Goal: Complete application form

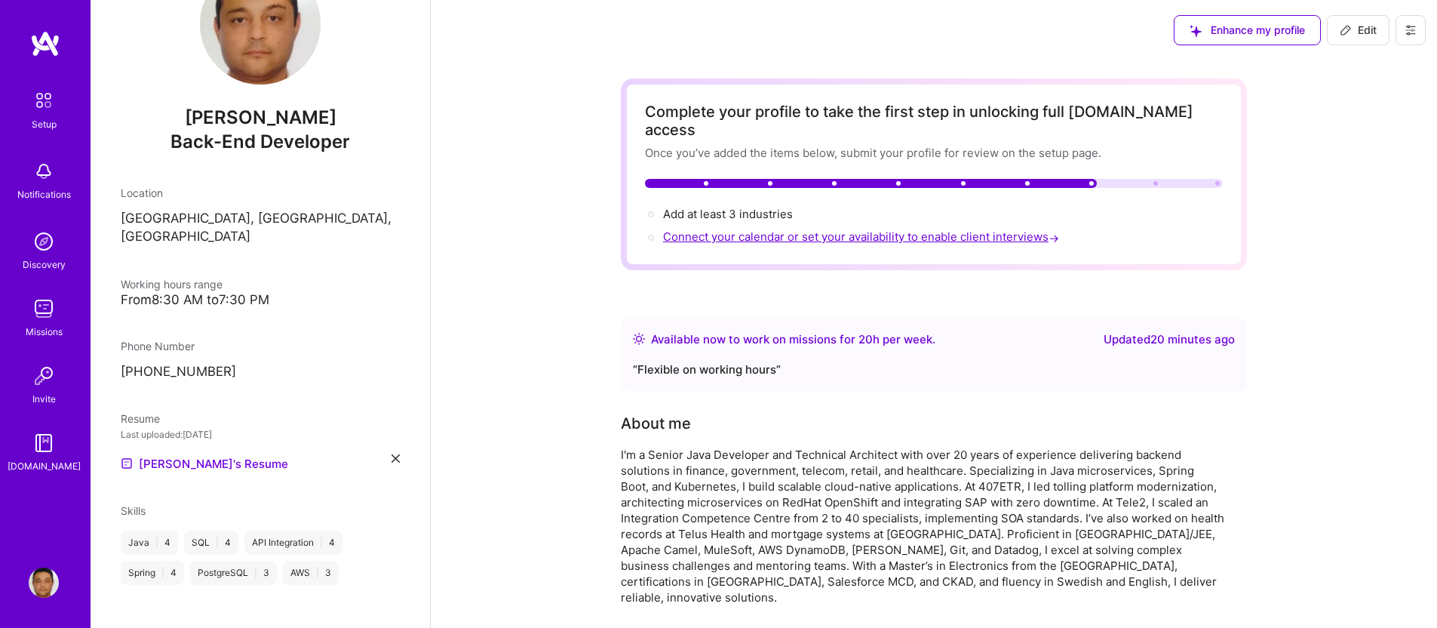
click at [880, 229] on span "Connect your calendar or set your availability to enable client interviews →" at bounding box center [862, 236] width 399 height 14
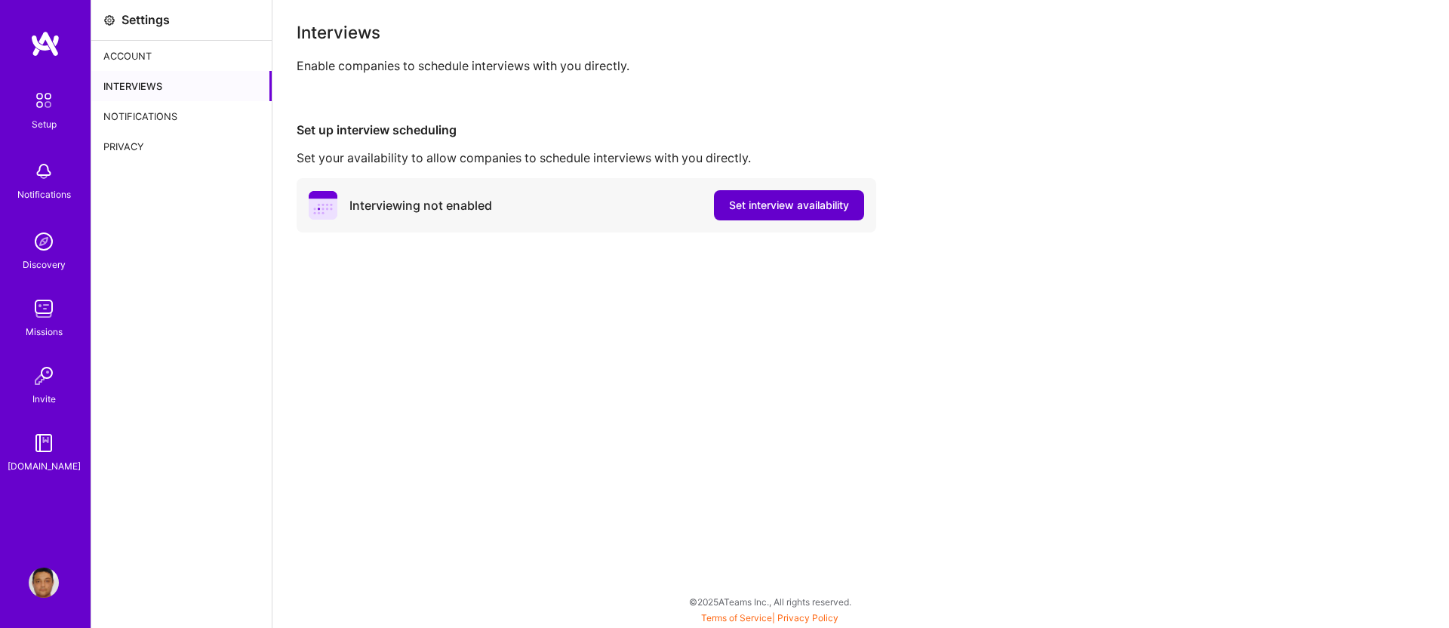
click at [790, 204] on span "Set interview availability" at bounding box center [789, 205] width 120 height 15
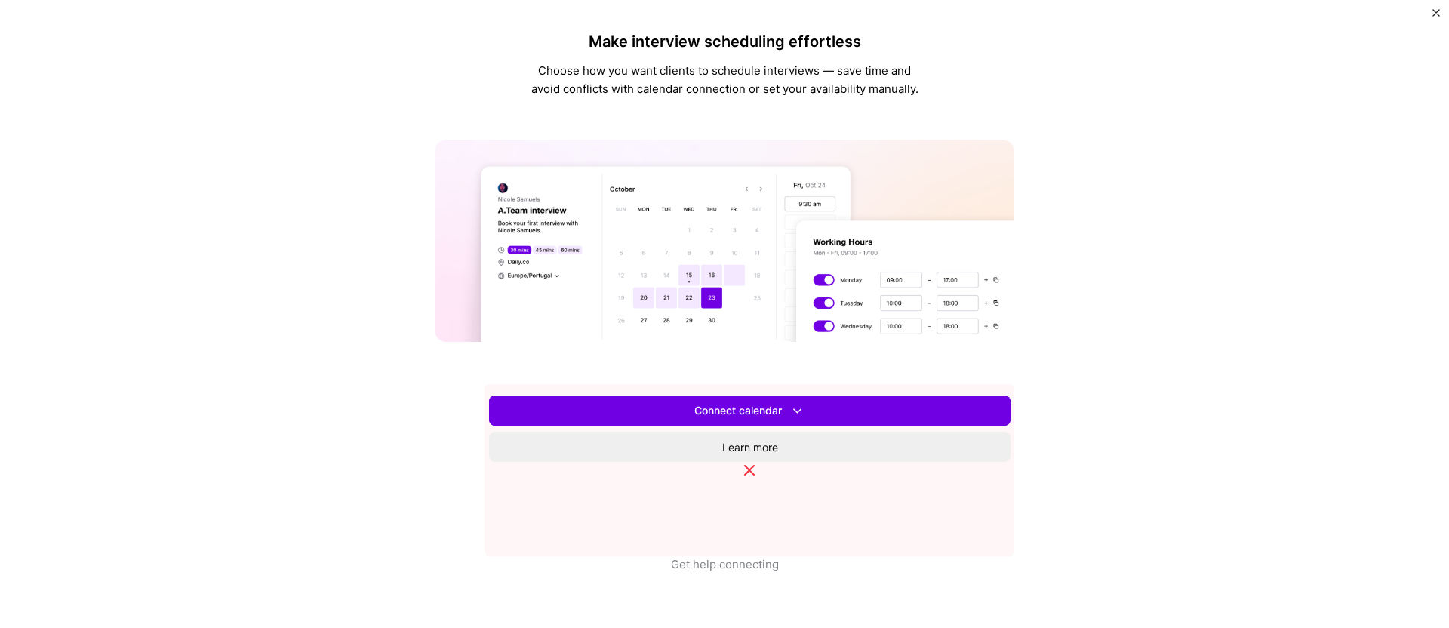
scroll to position [429, 0]
click at [933, 424] on button "Set availability" at bounding box center [749, 410] width 521 height 30
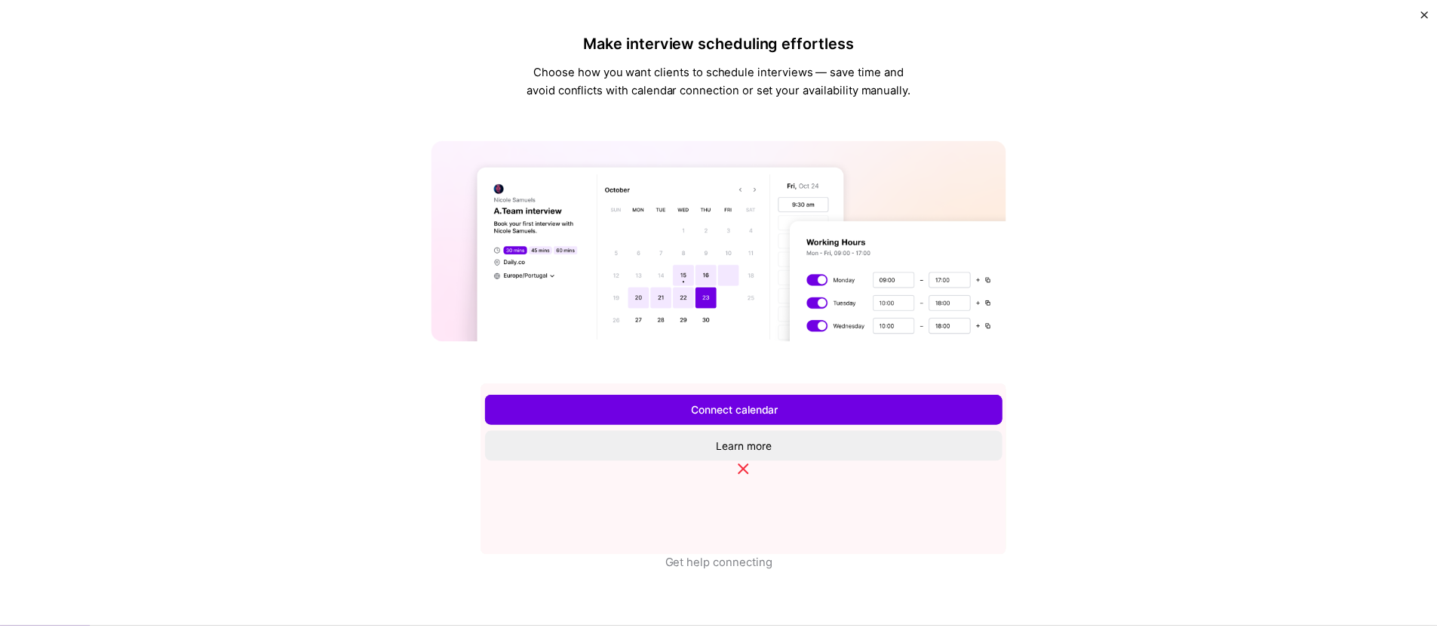
scroll to position [0, 0]
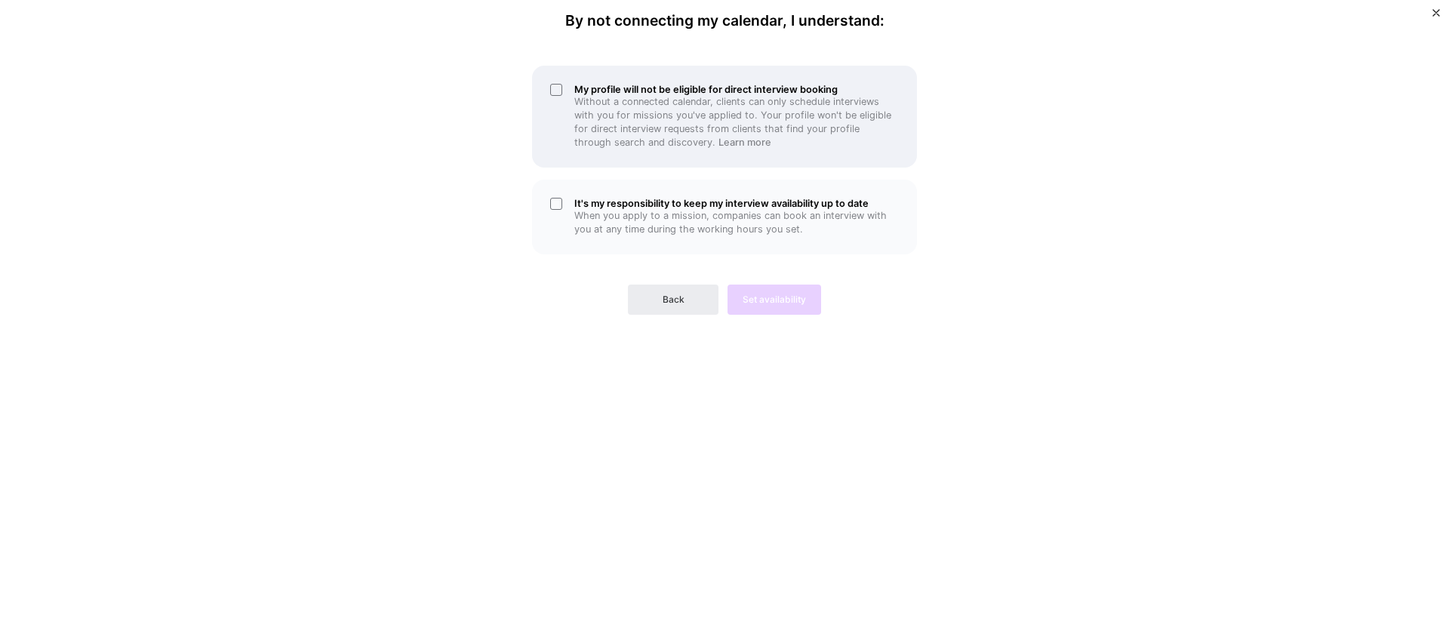
click at [555, 88] on div "My profile will not be eligible for direct interview booking Without a connecte…" at bounding box center [724, 117] width 385 height 102
click at [558, 198] on div "It's my responsibility to keep my interview availability up to date When you ap…" at bounding box center [724, 217] width 385 height 75
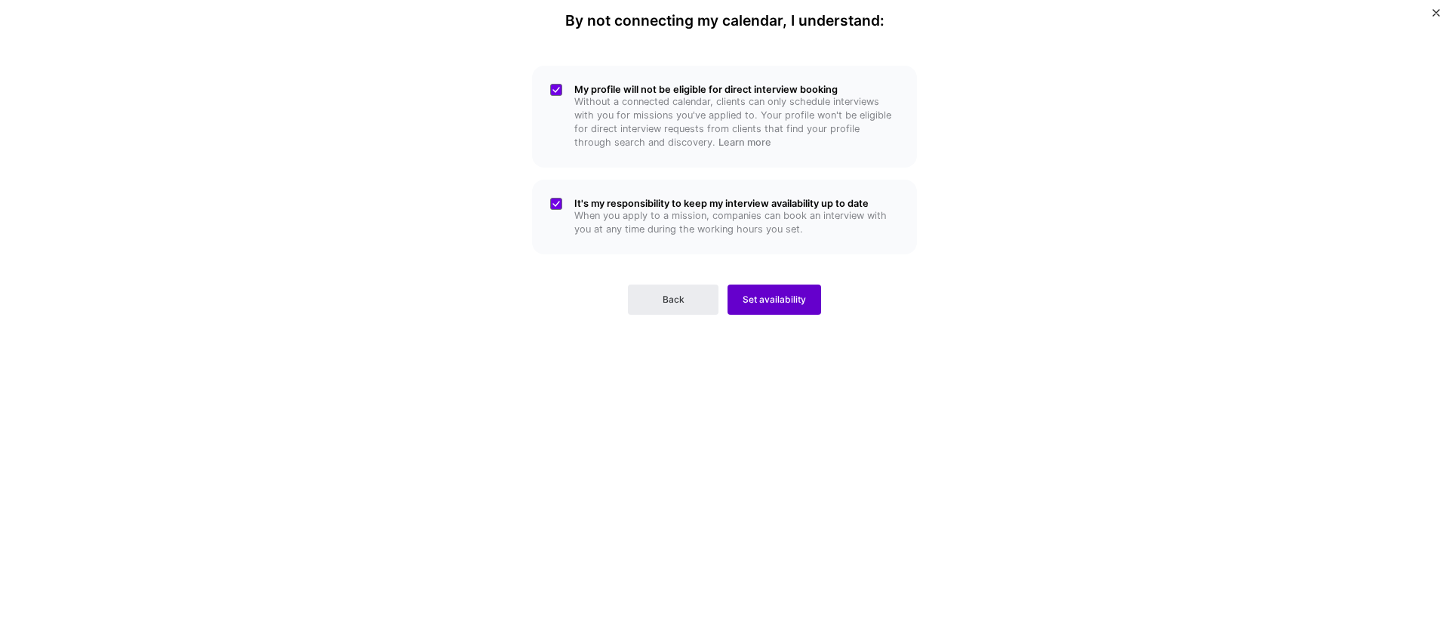
click at [793, 302] on span "Set availability" at bounding box center [773, 300] width 63 height 14
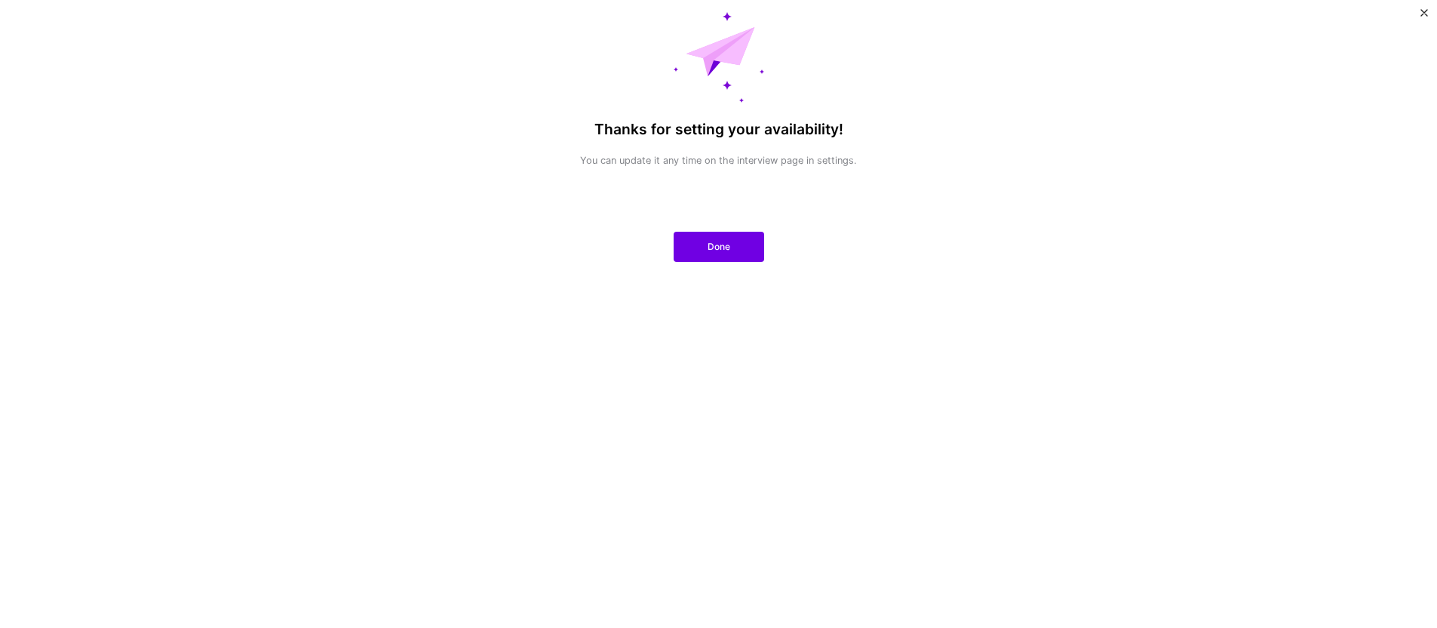
click at [431, 135] on div "Thanks for setting your availability! You can update it any time on the intervi…" at bounding box center [718, 314] width 1437 height 628
click at [699, 249] on button "Done" at bounding box center [719, 247] width 91 height 30
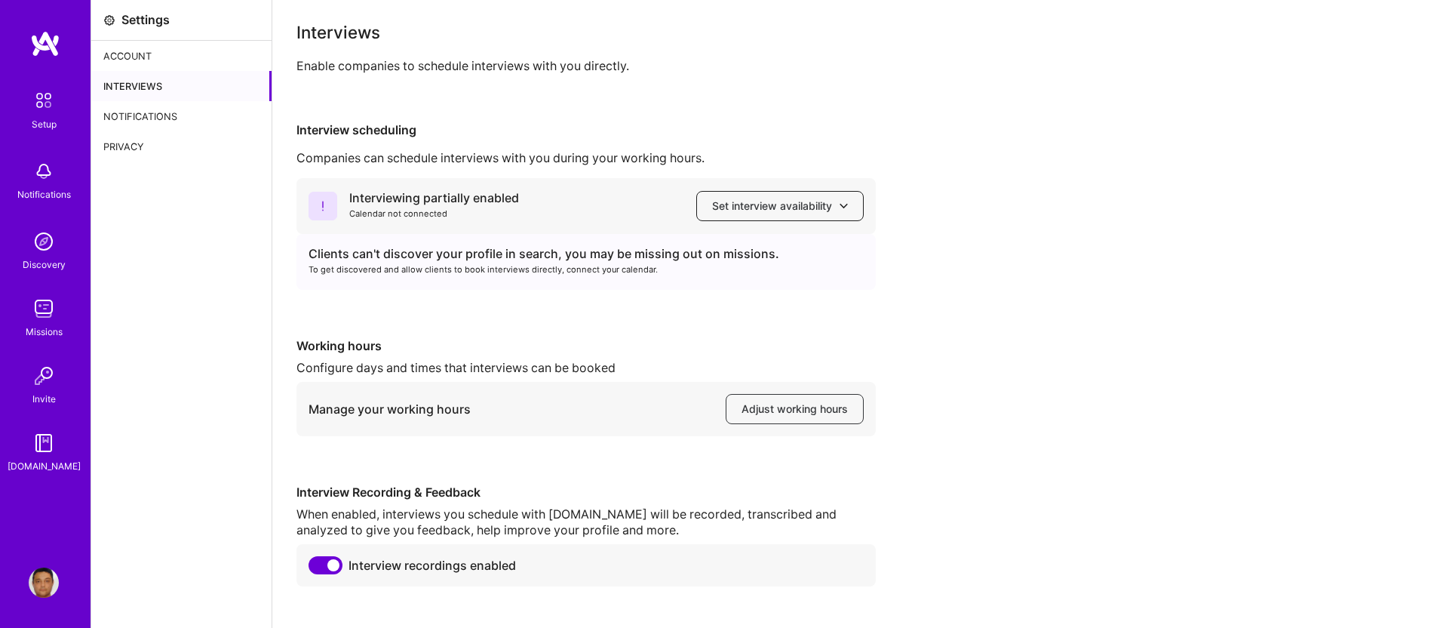
click at [736, 201] on span "Set interview availability" at bounding box center [780, 205] width 136 height 15
click at [525, 201] on div "Interviewing partially enabled Calendar not connected Set interview availabilit…" at bounding box center [586, 206] width 579 height 56
click at [780, 198] on span "Set interview availability" at bounding box center [780, 205] width 136 height 15
click at [617, 201] on div "Interviewing partially enabled Calendar not connected Set interview availabilit…" at bounding box center [586, 206] width 579 height 56
click at [423, 198] on div "Interviewing partially enabled" at bounding box center [434, 198] width 170 height 16
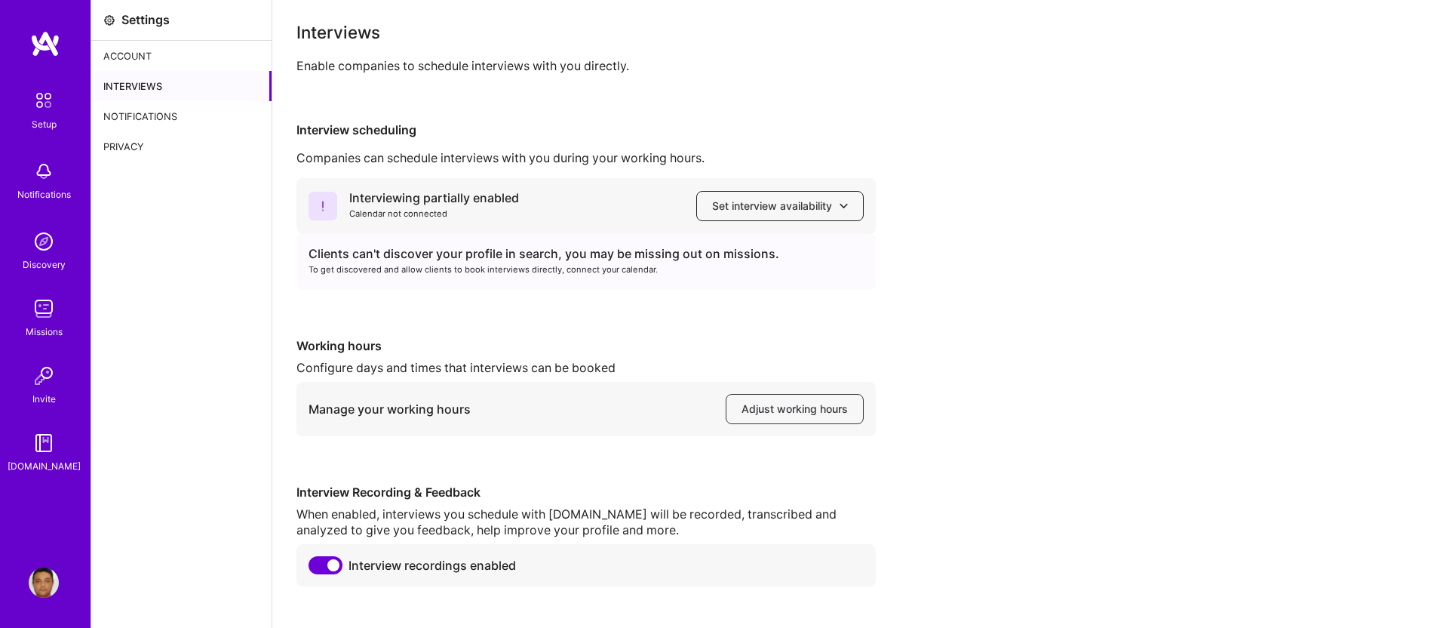
click at [764, 202] on span "Set interview availability" at bounding box center [780, 205] width 136 height 15
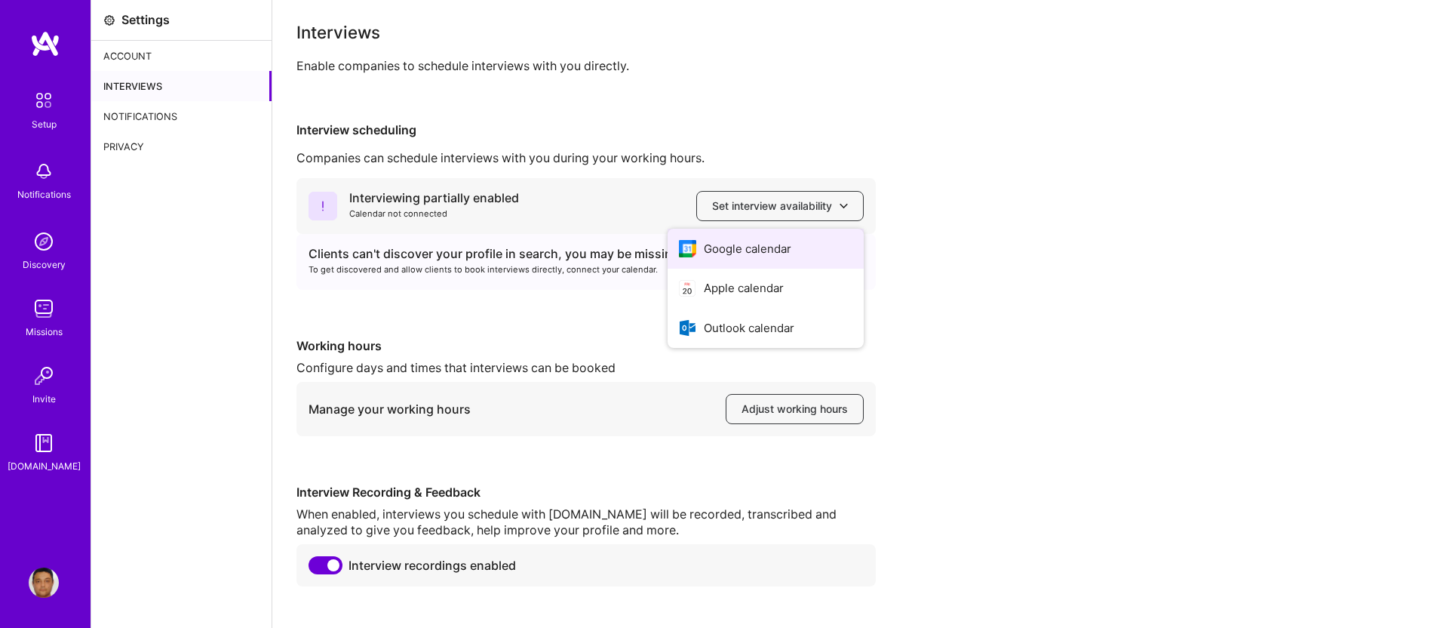
click at [767, 244] on button "Google calendar" at bounding box center [766, 249] width 196 height 40
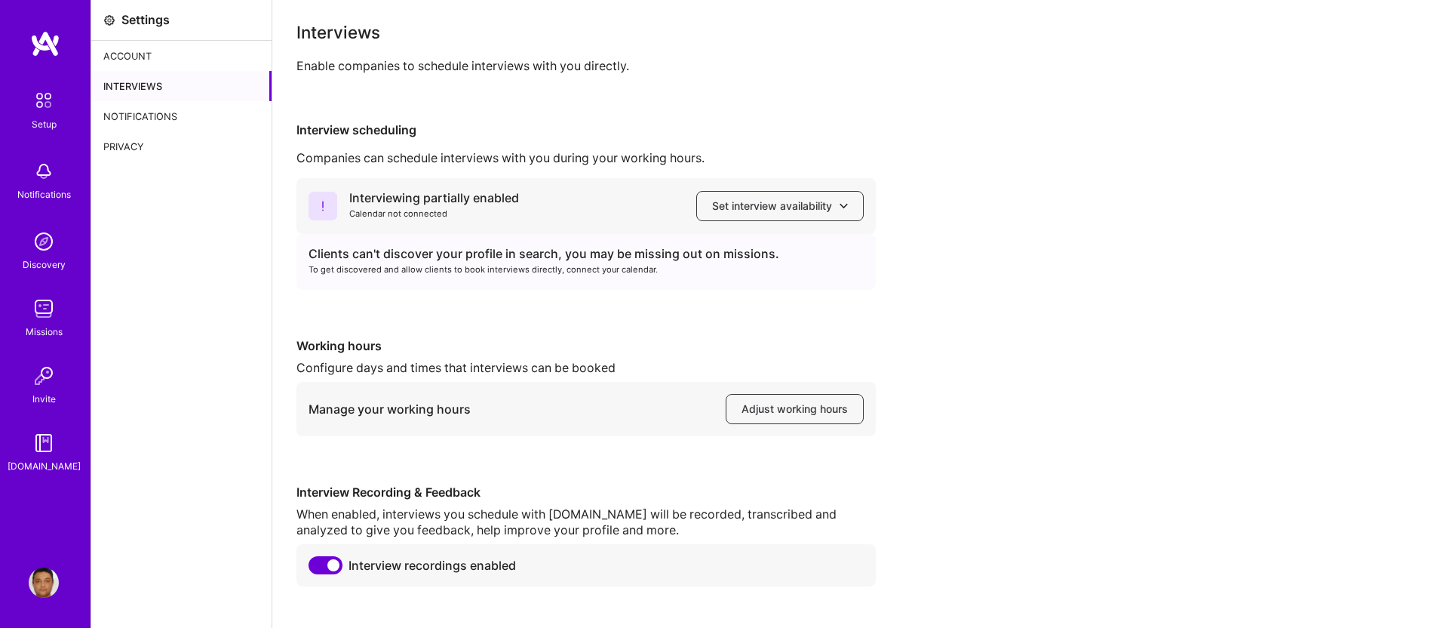
click at [157, 88] on div "Interviews" at bounding box center [181, 86] width 180 height 30
click at [99, 68] on div "Account" at bounding box center [181, 56] width 180 height 30
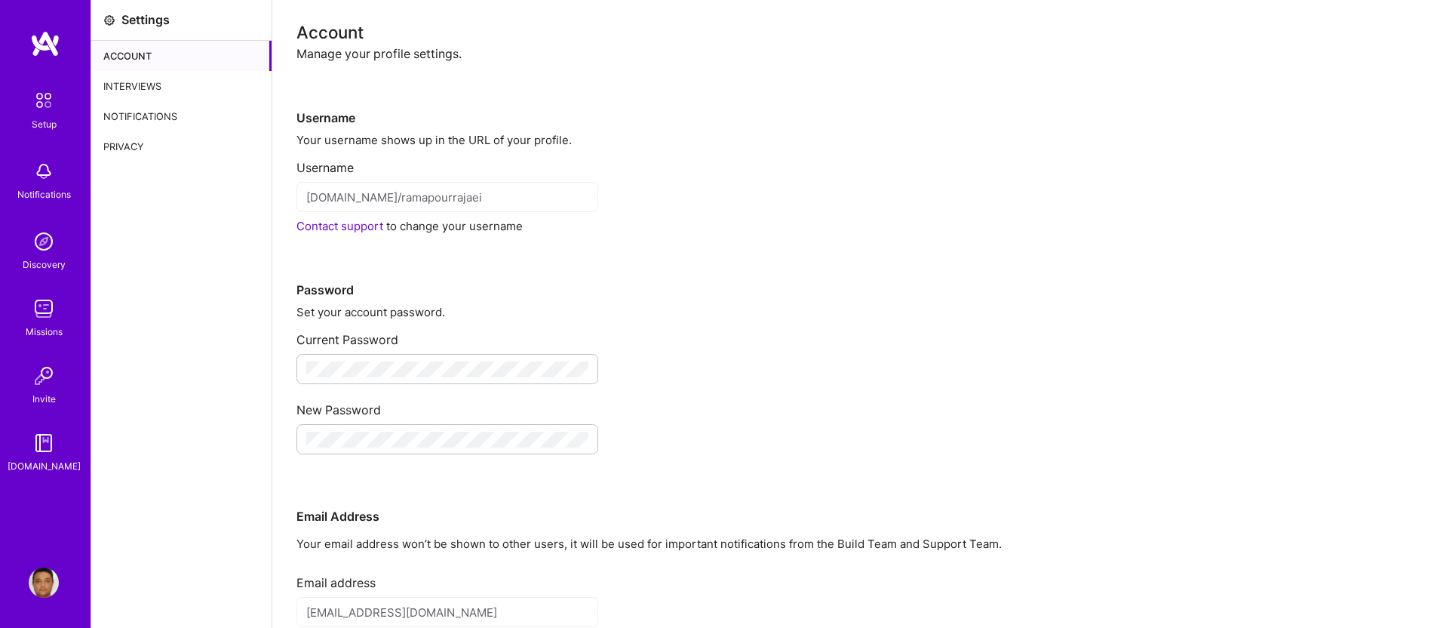
click at [131, 47] on div "Account" at bounding box center [181, 56] width 180 height 30
click at [131, 80] on div "Interviews" at bounding box center [181, 86] width 180 height 30
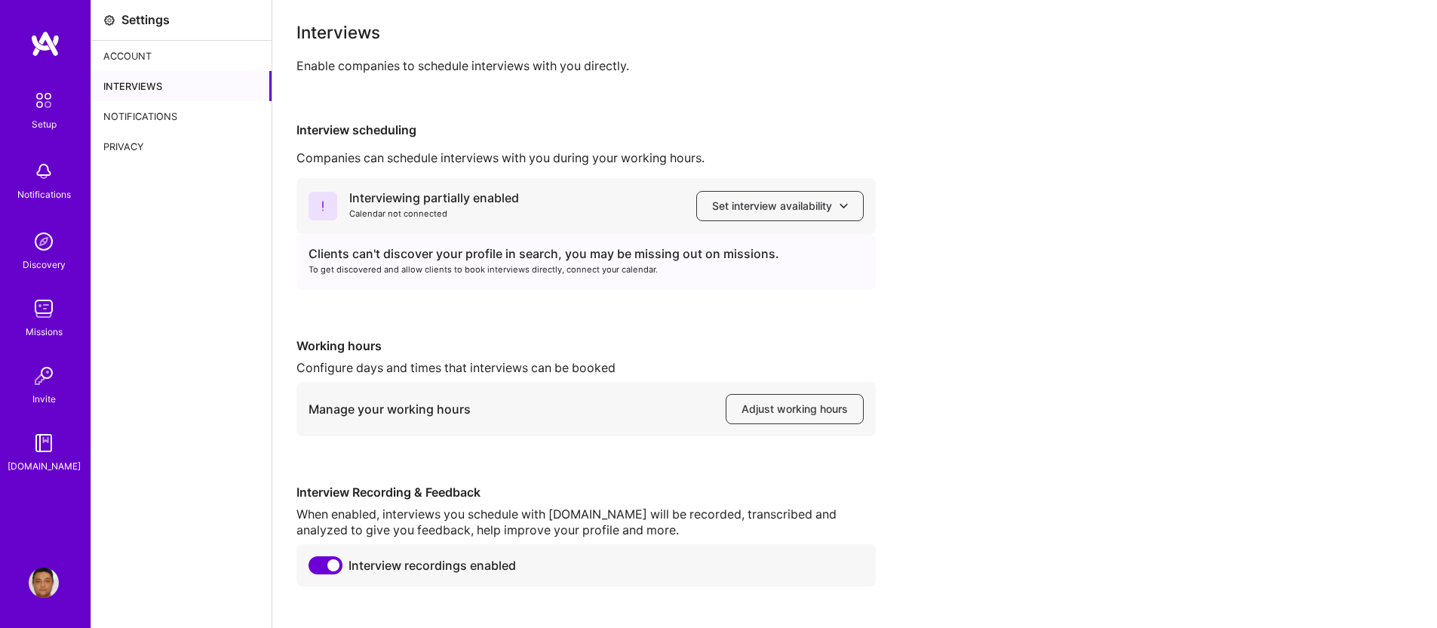
click at [131, 80] on div "Interviews" at bounding box center [181, 86] width 180 height 30
click at [140, 88] on div "Interviews" at bounding box center [181, 86] width 180 height 30
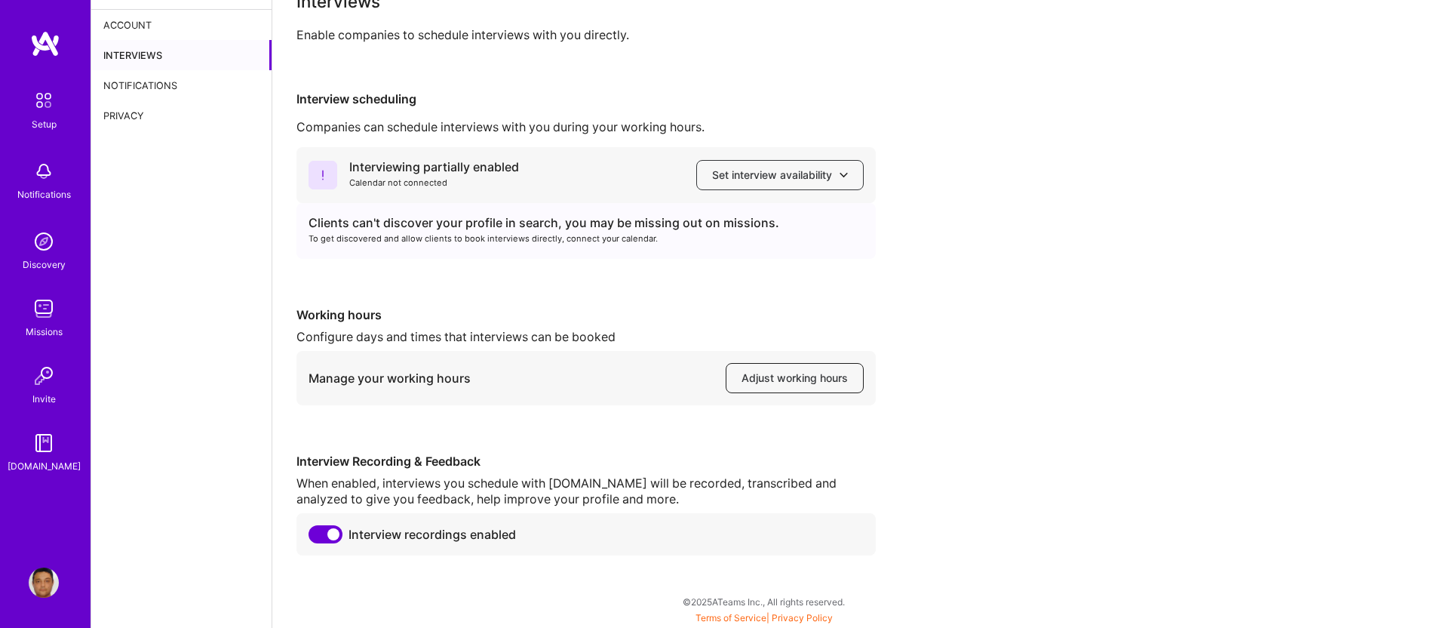
click at [813, 381] on span "Adjust working hours" at bounding box center [795, 377] width 106 height 15
click at [144, 85] on div "Notifications" at bounding box center [181, 85] width 180 height 30
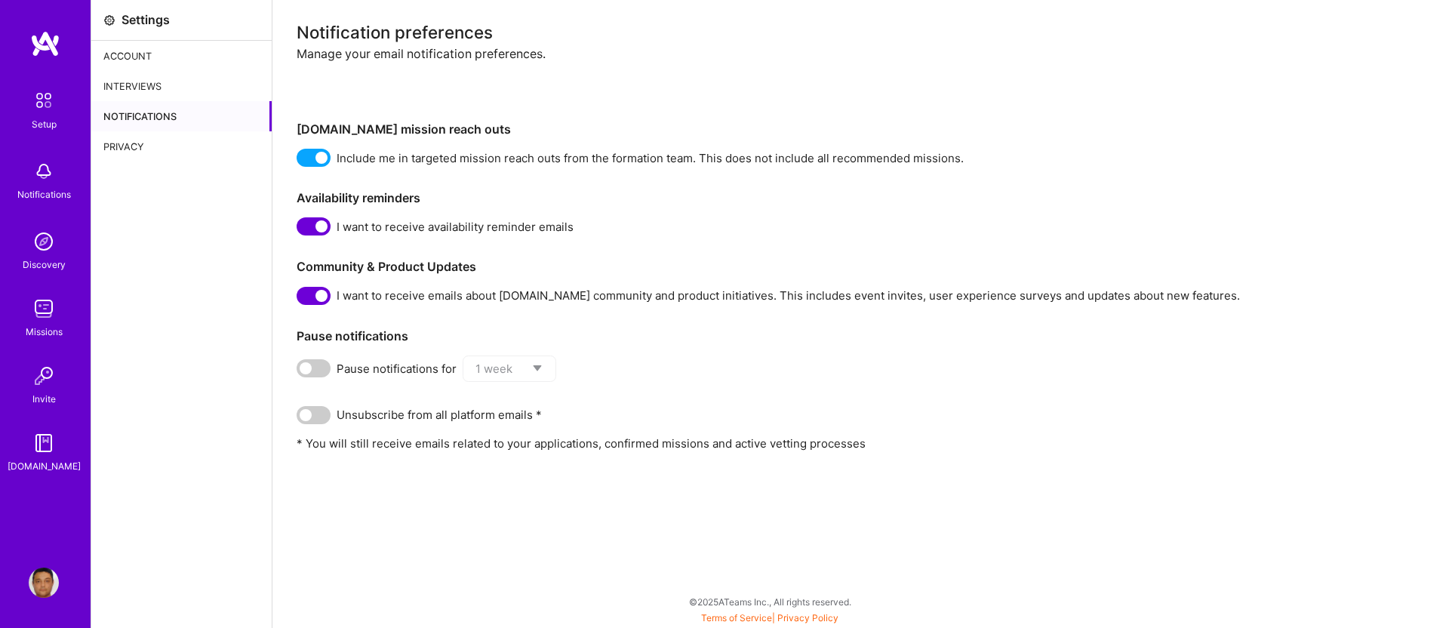
click at [55, 188] on div "Notifications" at bounding box center [44, 194] width 54 height 16
click at [47, 314] on img at bounding box center [44, 308] width 30 height 30
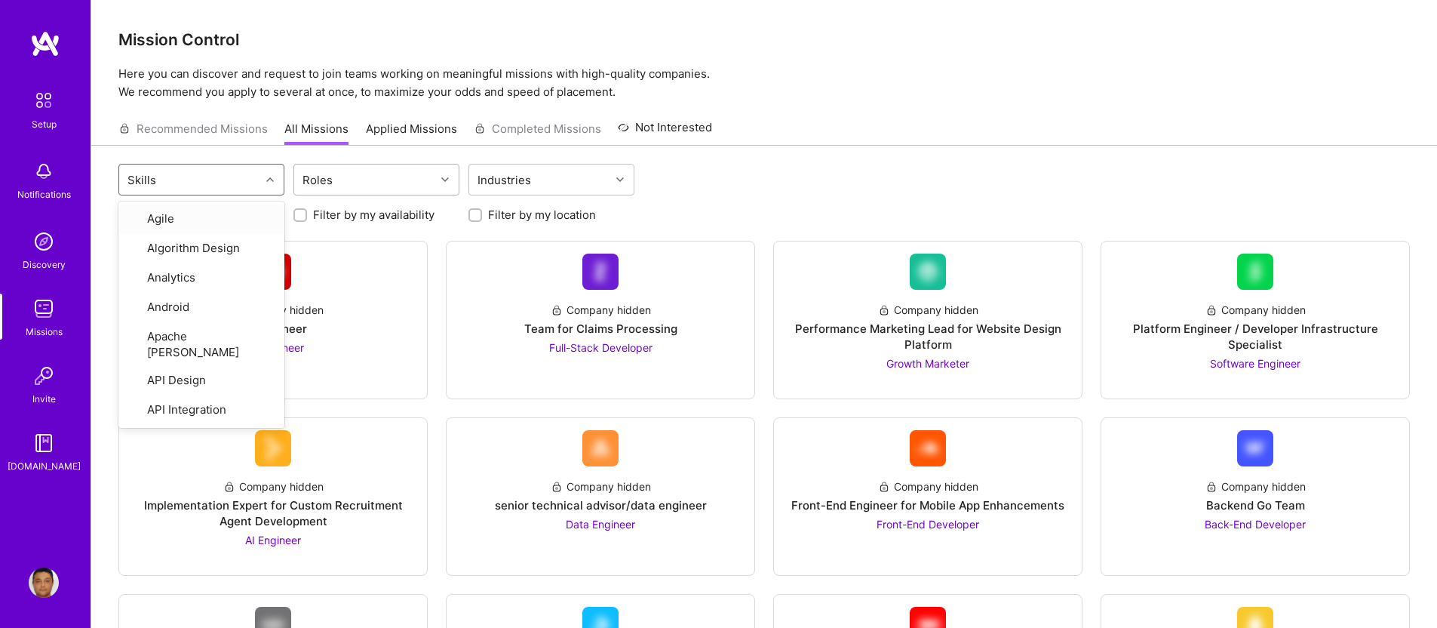
click at [338, 171] on div at bounding box center [339, 180] width 2 height 19
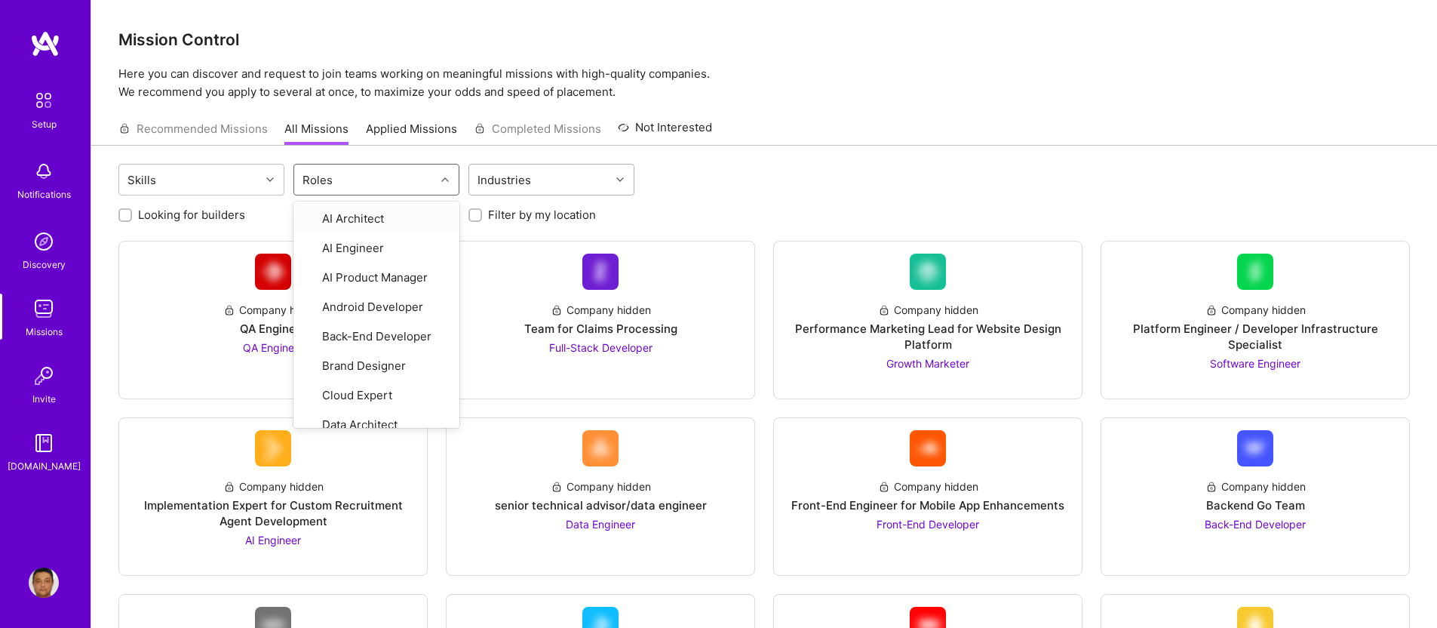
click at [564, 171] on div "Industries" at bounding box center [539, 179] width 141 height 30
click at [399, 179] on div "Roles" at bounding box center [364, 179] width 141 height 30
click at [186, 168] on div "Skills" at bounding box center [189, 179] width 141 height 30
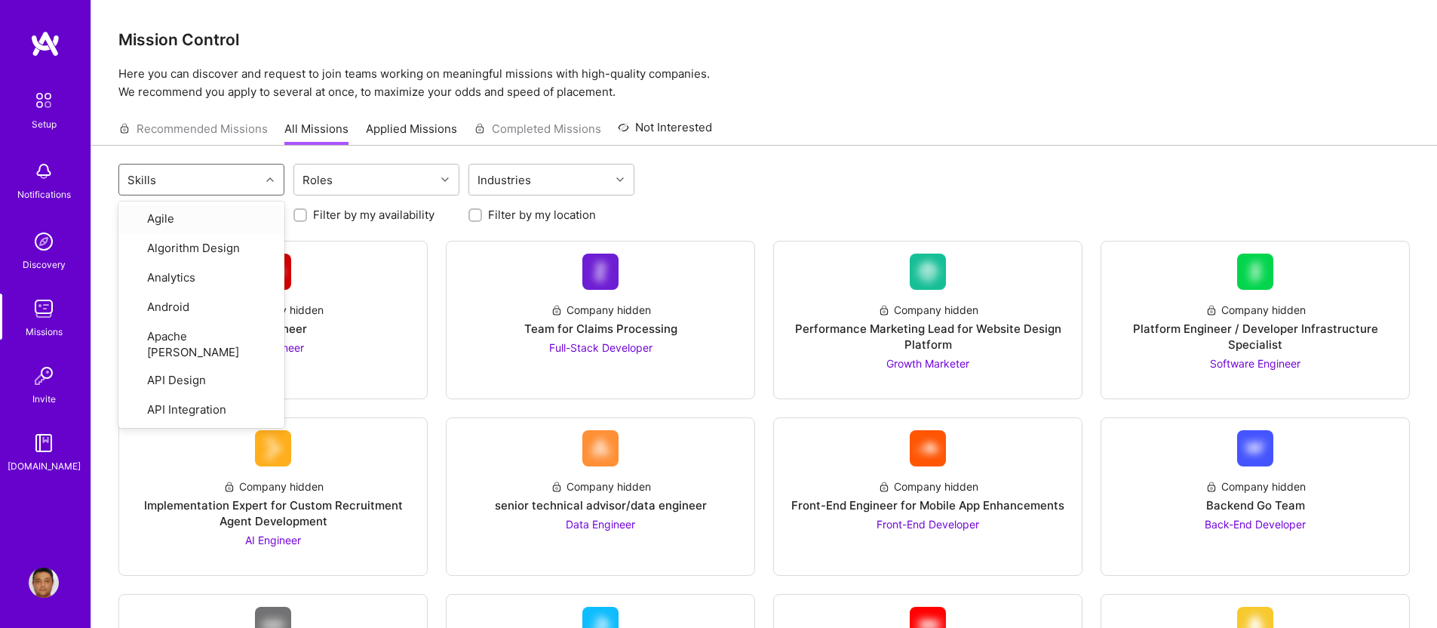
click at [171, 115] on div "Recommended Missions All Missions Applied Missions Completed Missions Not Inter…" at bounding box center [415, 128] width 594 height 32
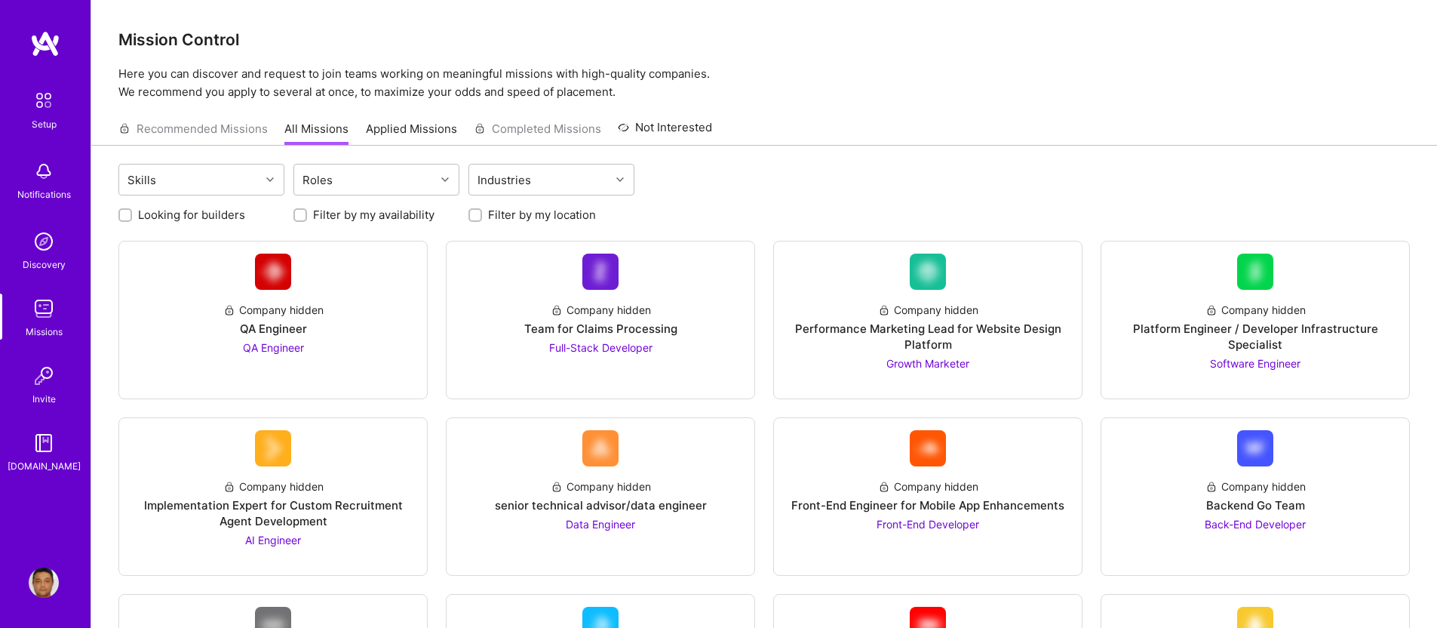
click at [121, 208] on div at bounding box center [125, 215] width 14 height 14
click at [127, 215] on input "Looking for builders" at bounding box center [126, 216] width 11 height 11
checkbox input "true"
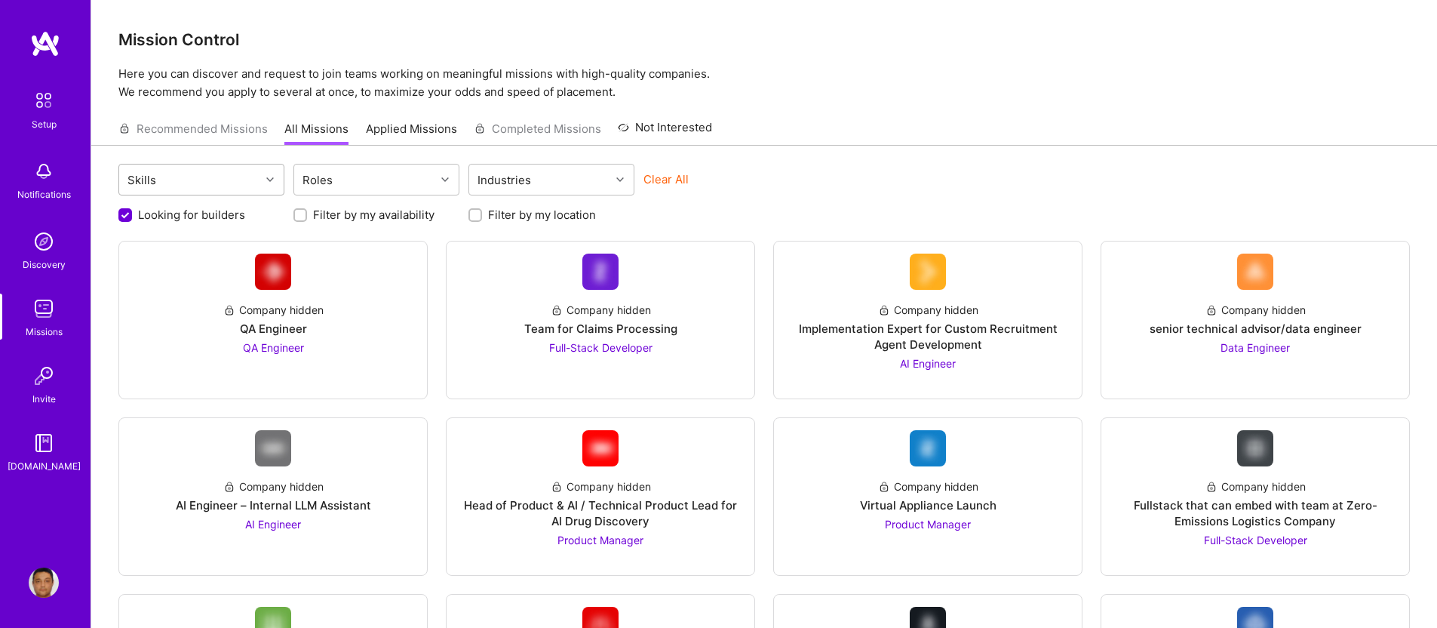
click at [271, 177] on icon at bounding box center [270, 180] width 8 height 8
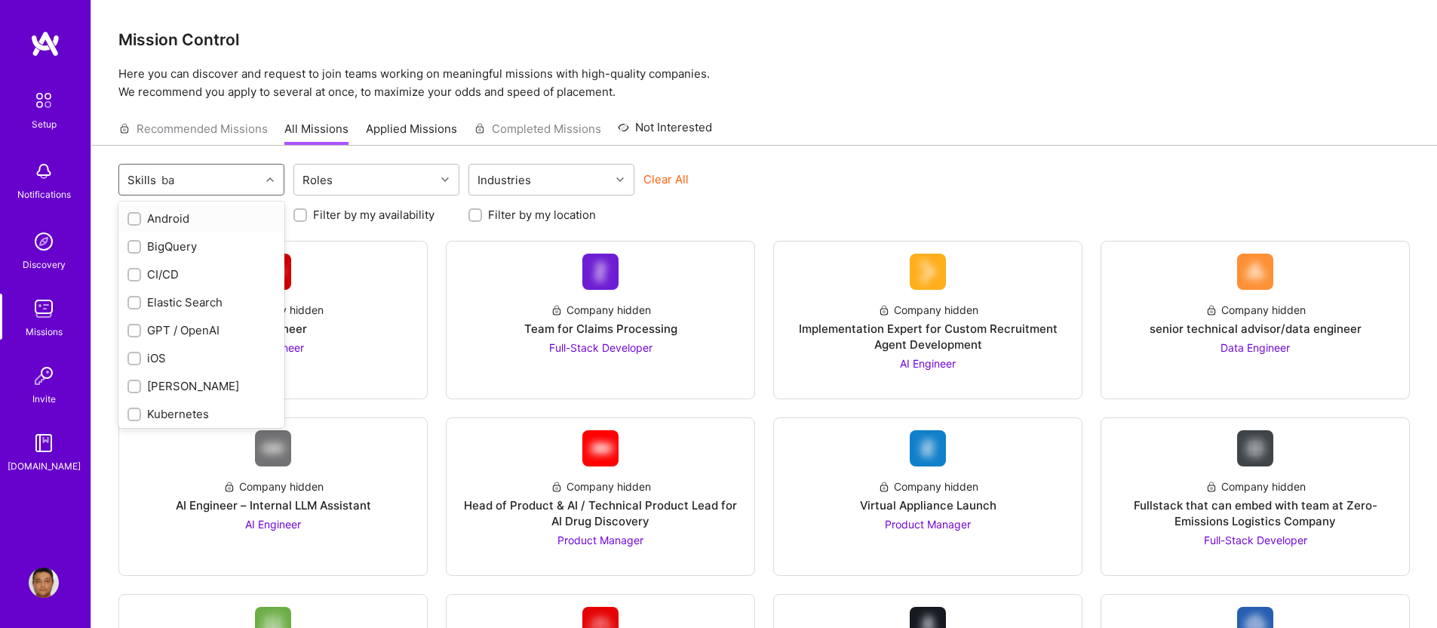
type input "b"
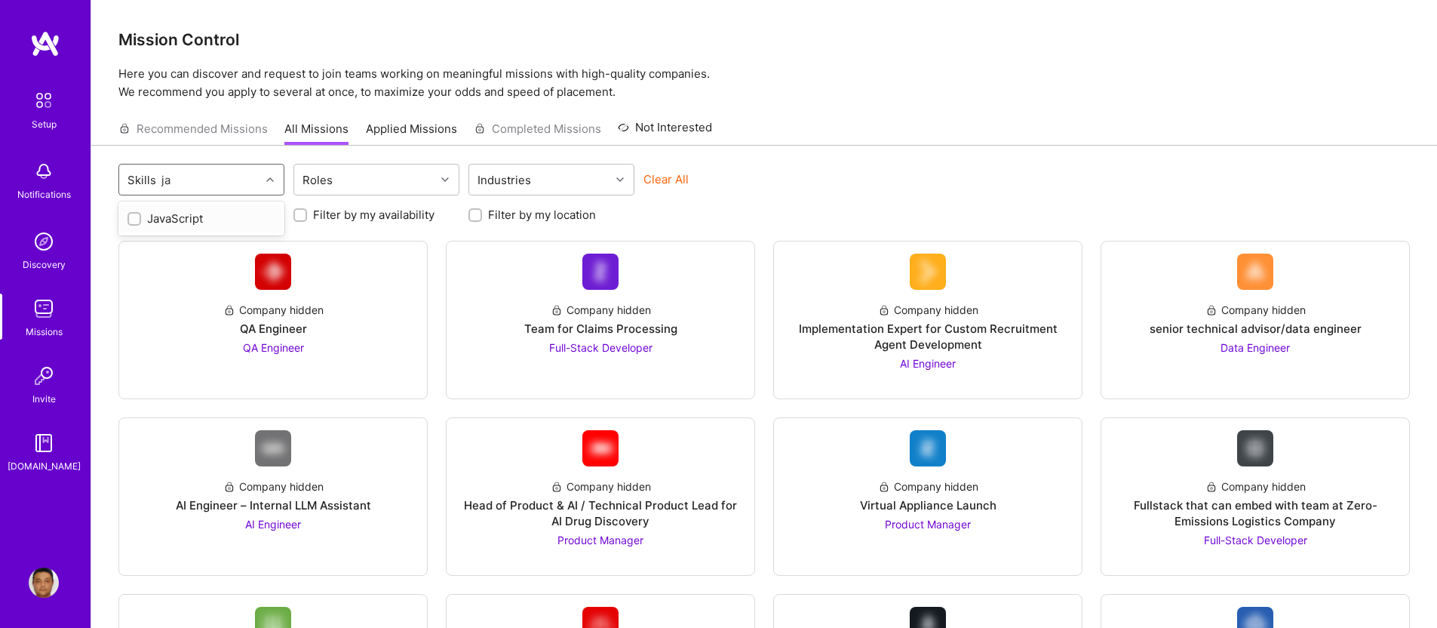
type input "j"
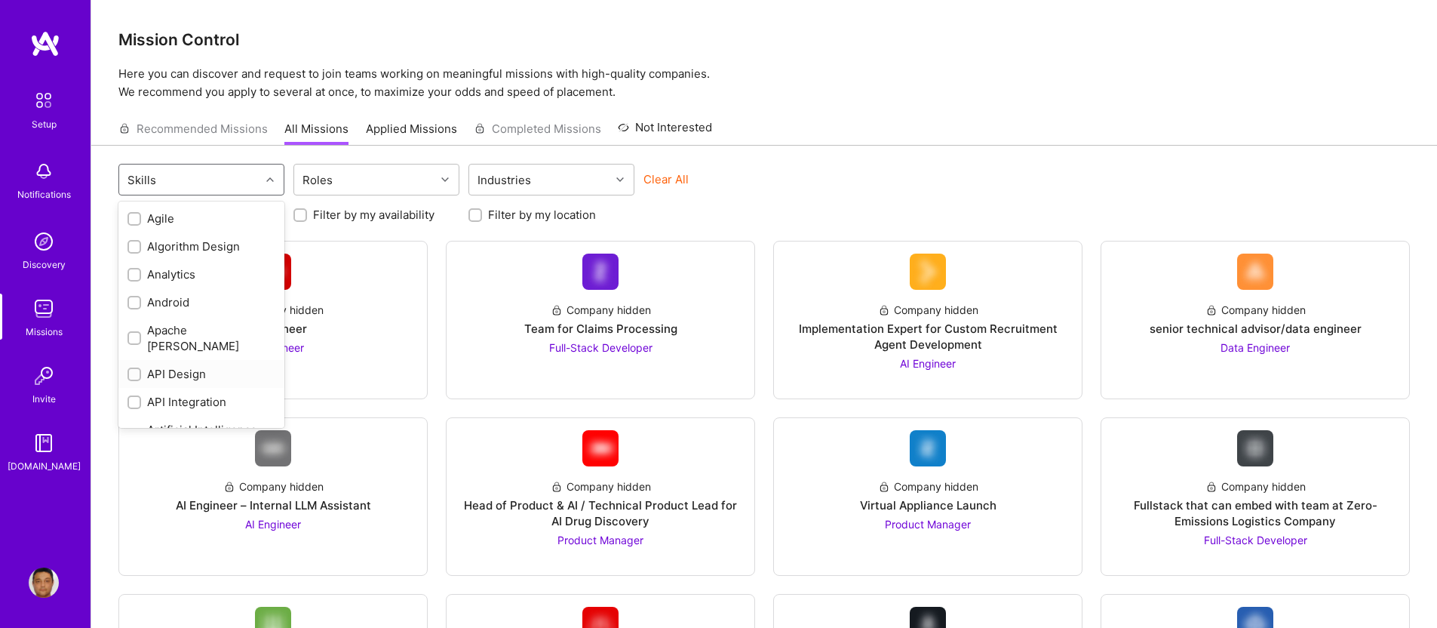
click at [136, 370] on input "checkbox" at bounding box center [136, 375] width 11 height 11
checkbox input "true"
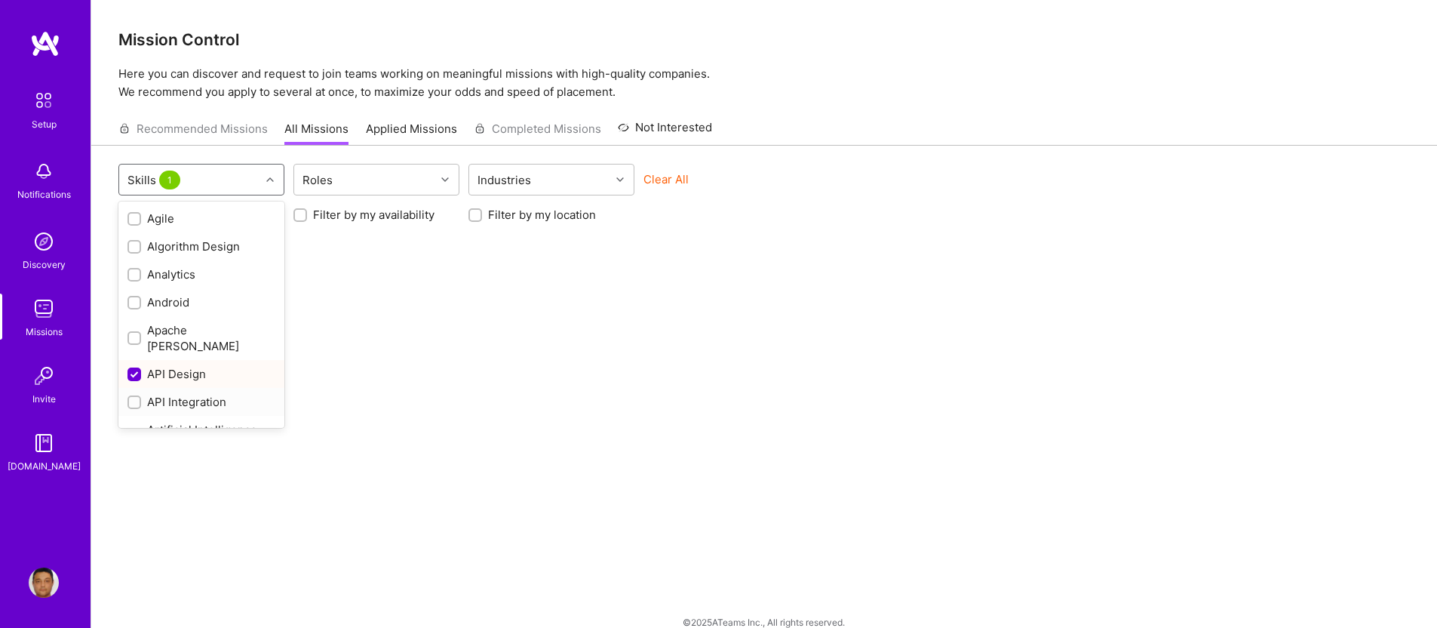
click at [134, 398] on input "checkbox" at bounding box center [136, 403] width 11 height 11
checkbox input "true"
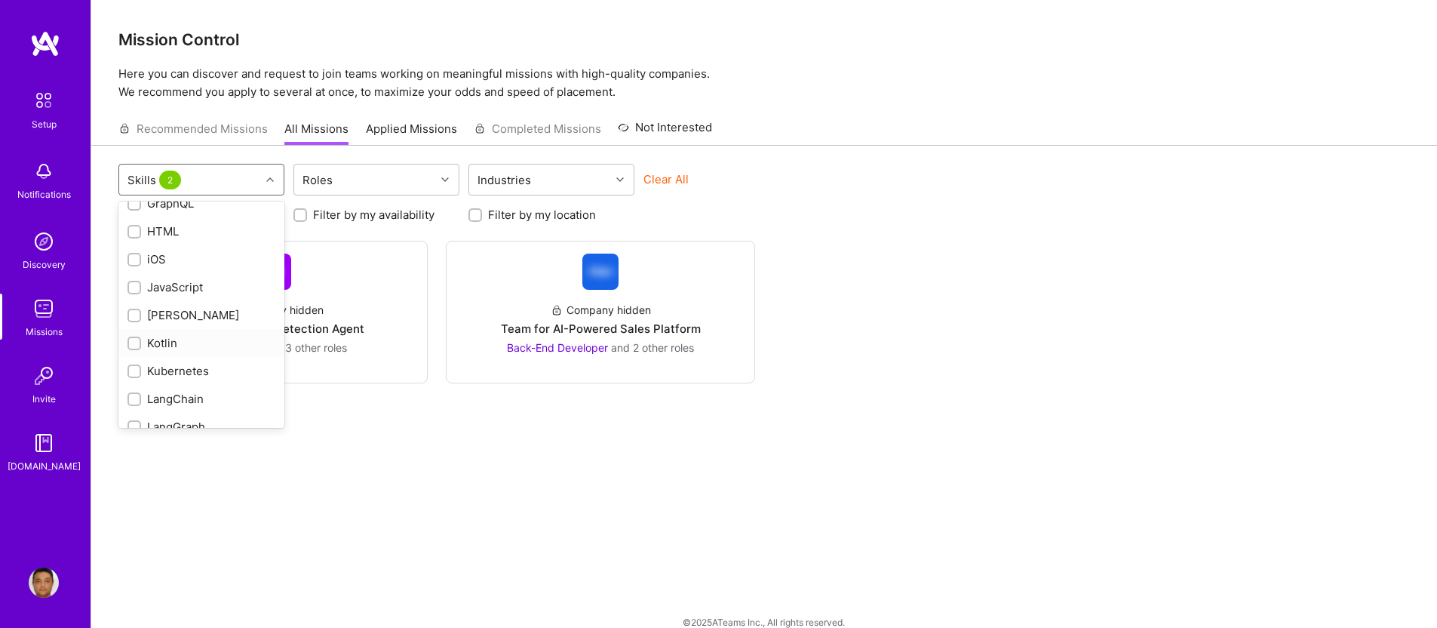
scroll to position [820, 0]
click at [170, 343] on div "Kubernetes" at bounding box center [202, 351] width 148 height 16
checkbox input "true"
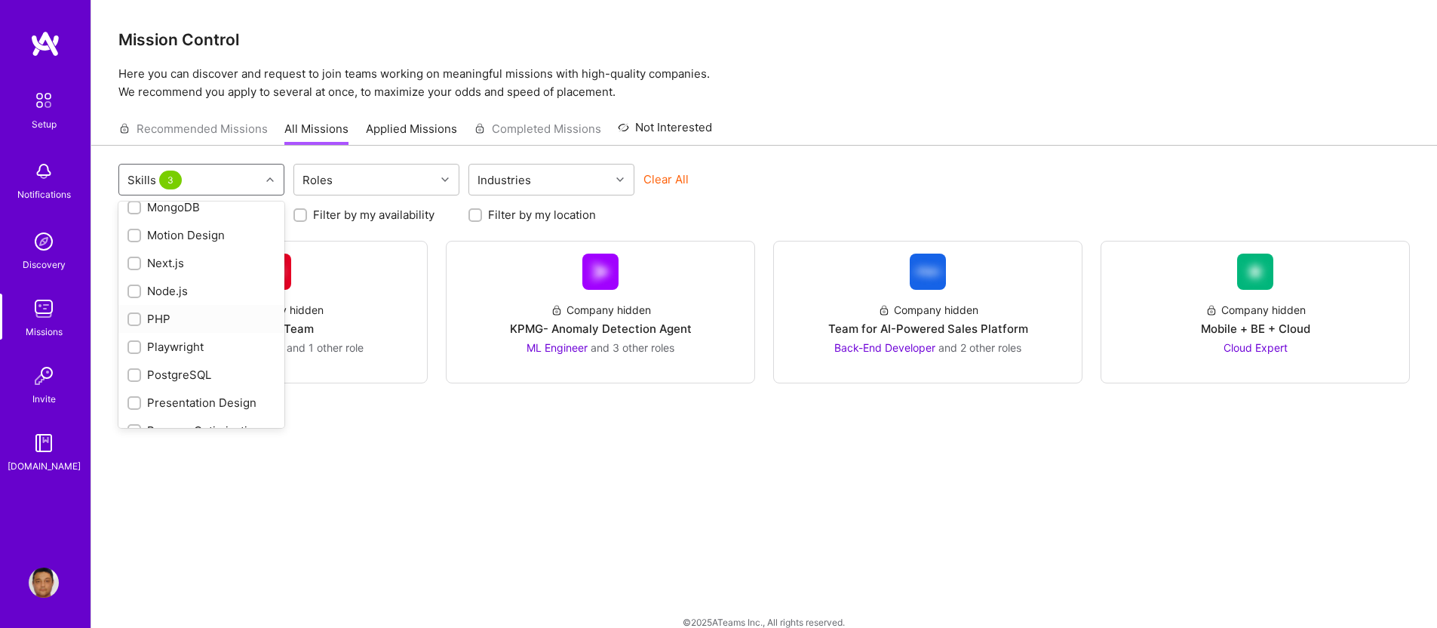
scroll to position [1179, 0]
click at [167, 347] on div "PostgreSQL" at bounding box center [202, 355] width 148 height 16
checkbox input "true"
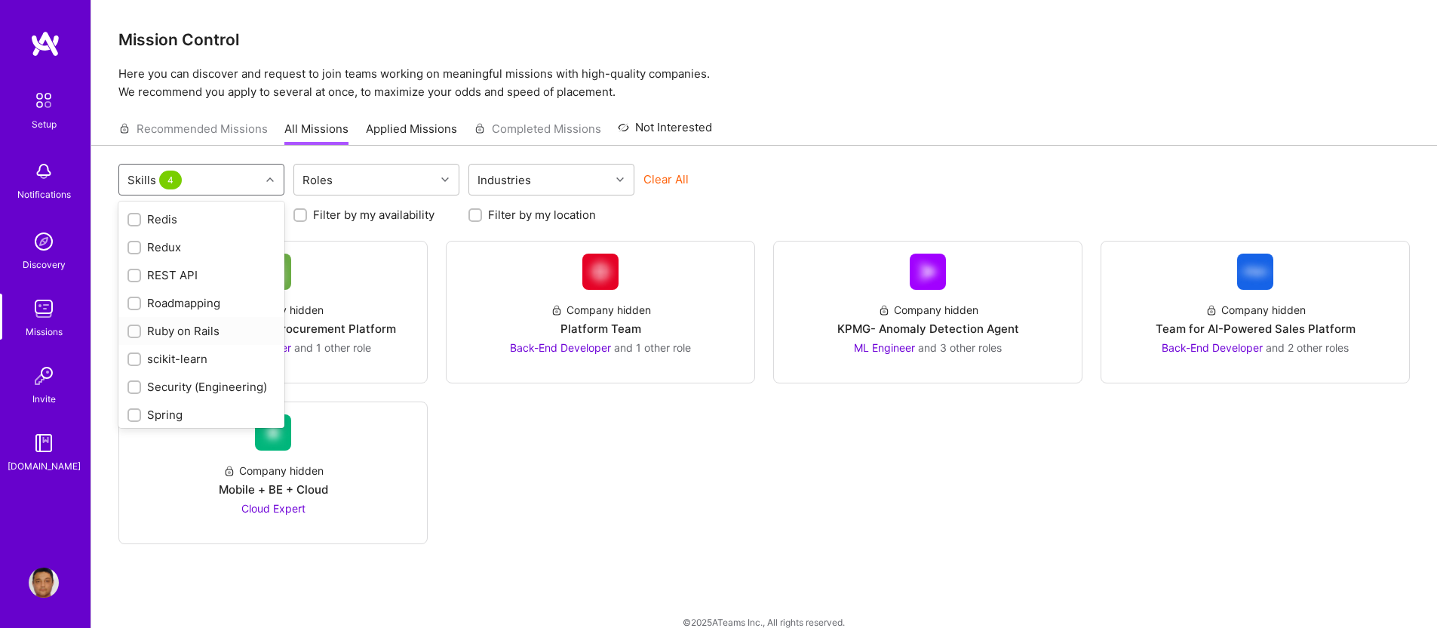
scroll to position [1768, 0]
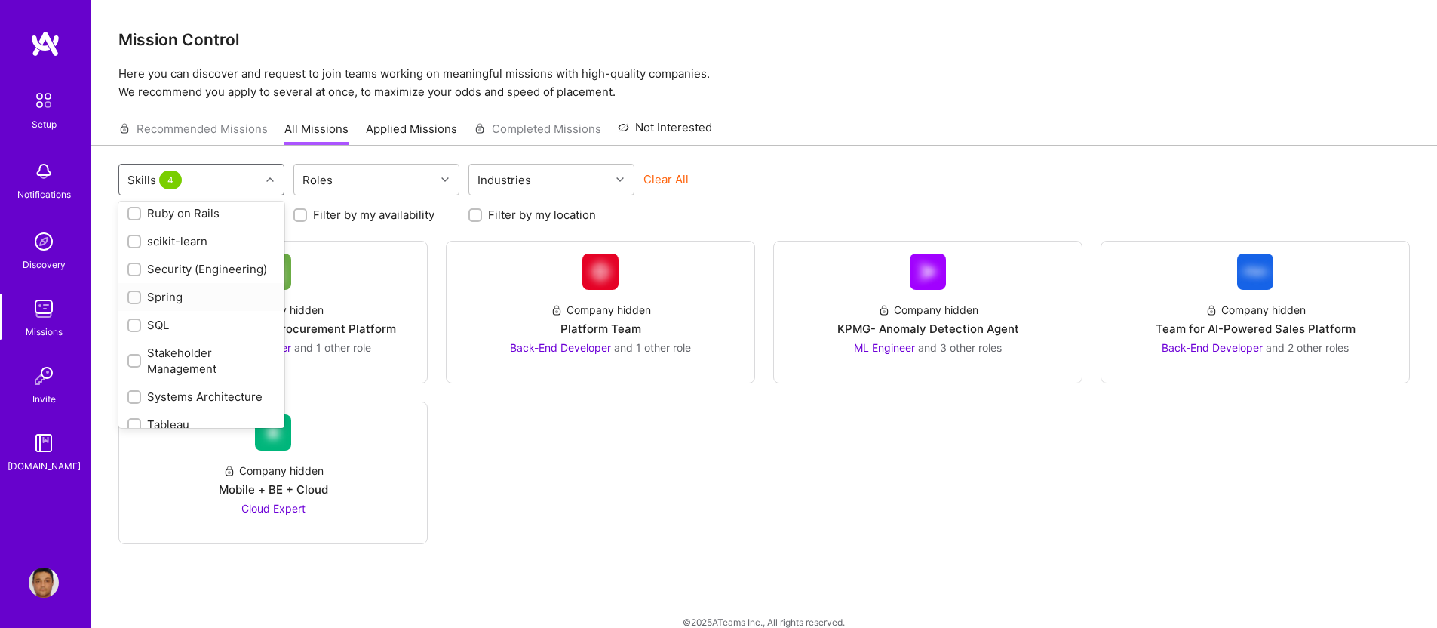
click at [133, 303] on input "checkbox" at bounding box center [136, 298] width 11 height 11
checkbox input "true"
click at [139, 331] on input "checkbox" at bounding box center [136, 326] width 11 height 11
checkbox input "true"
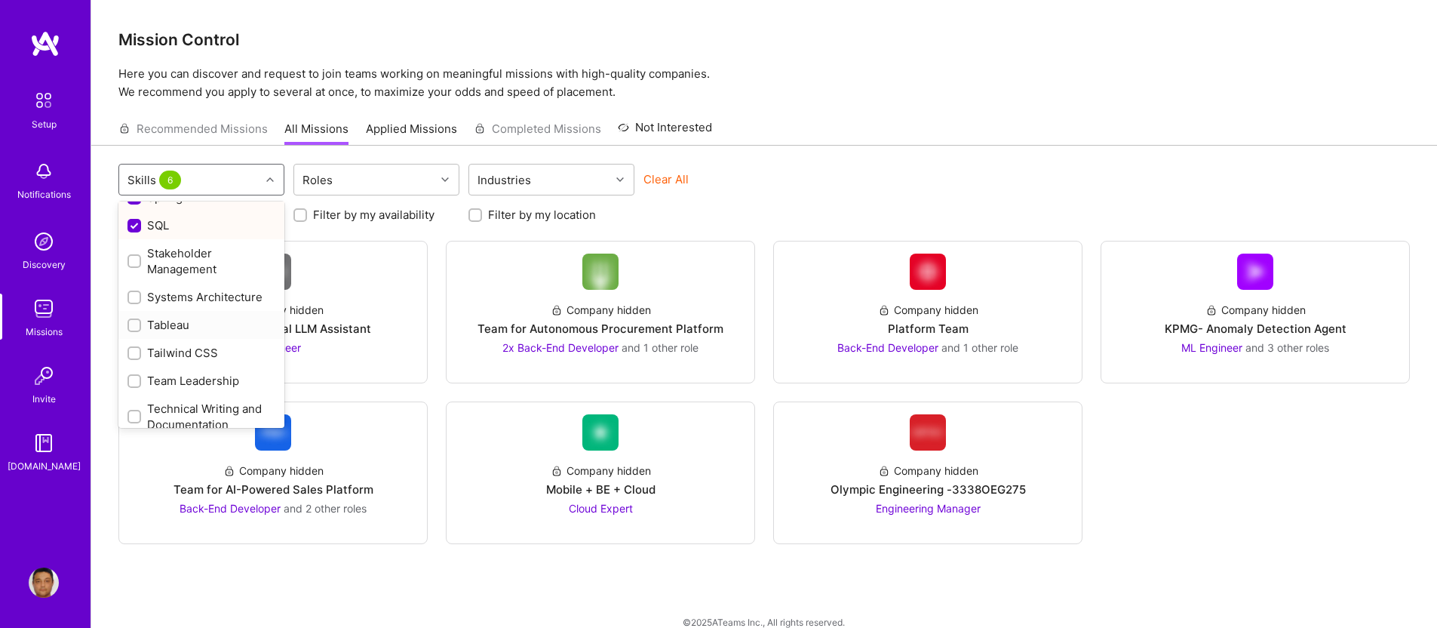
scroll to position [2022, 0]
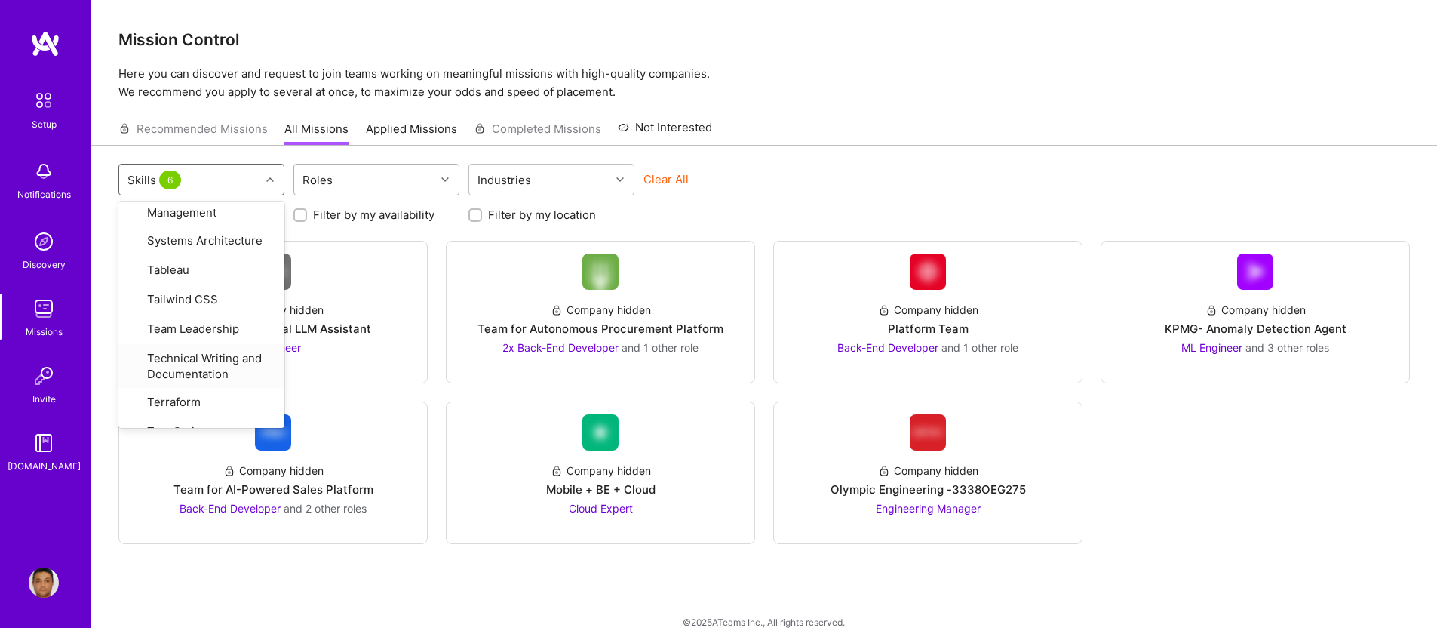
click at [440, 180] on div at bounding box center [446, 180] width 23 height 20
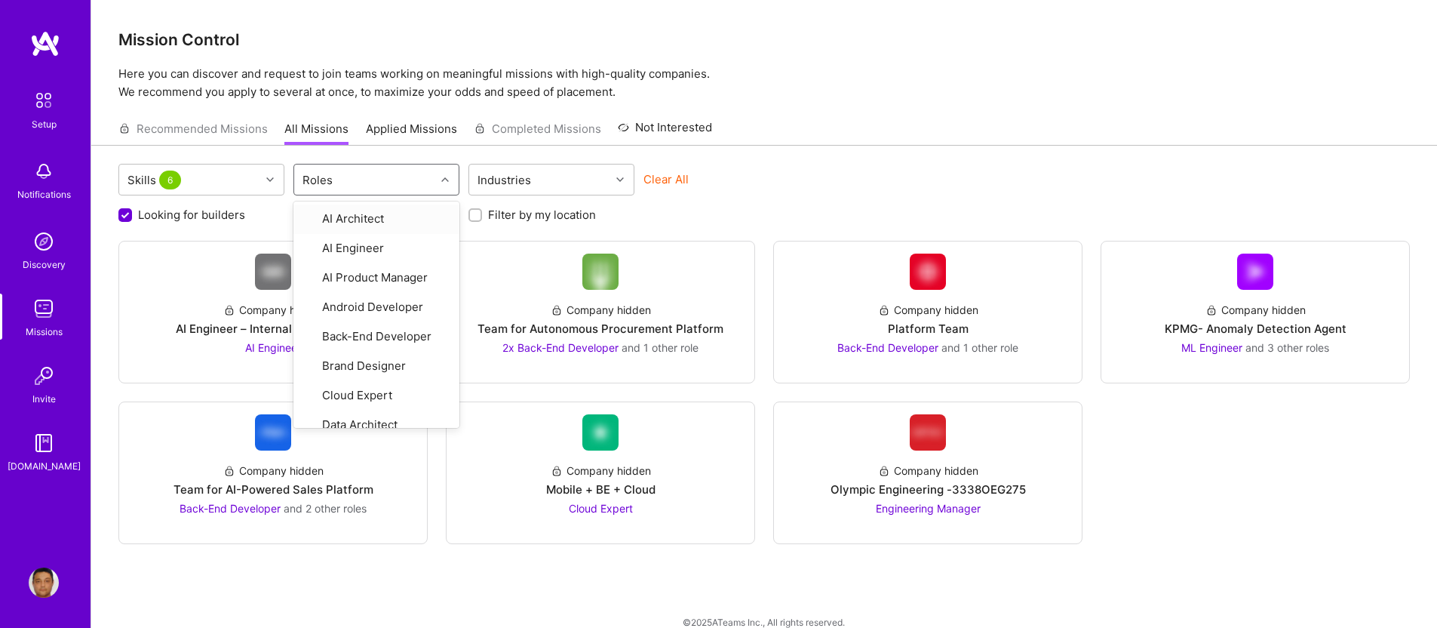
click at [423, 177] on div "Roles" at bounding box center [364, 179] width 141 height 30
type input "ba"
click at [315, 217] on div at bounding box center [310, 219] width 14 height 14
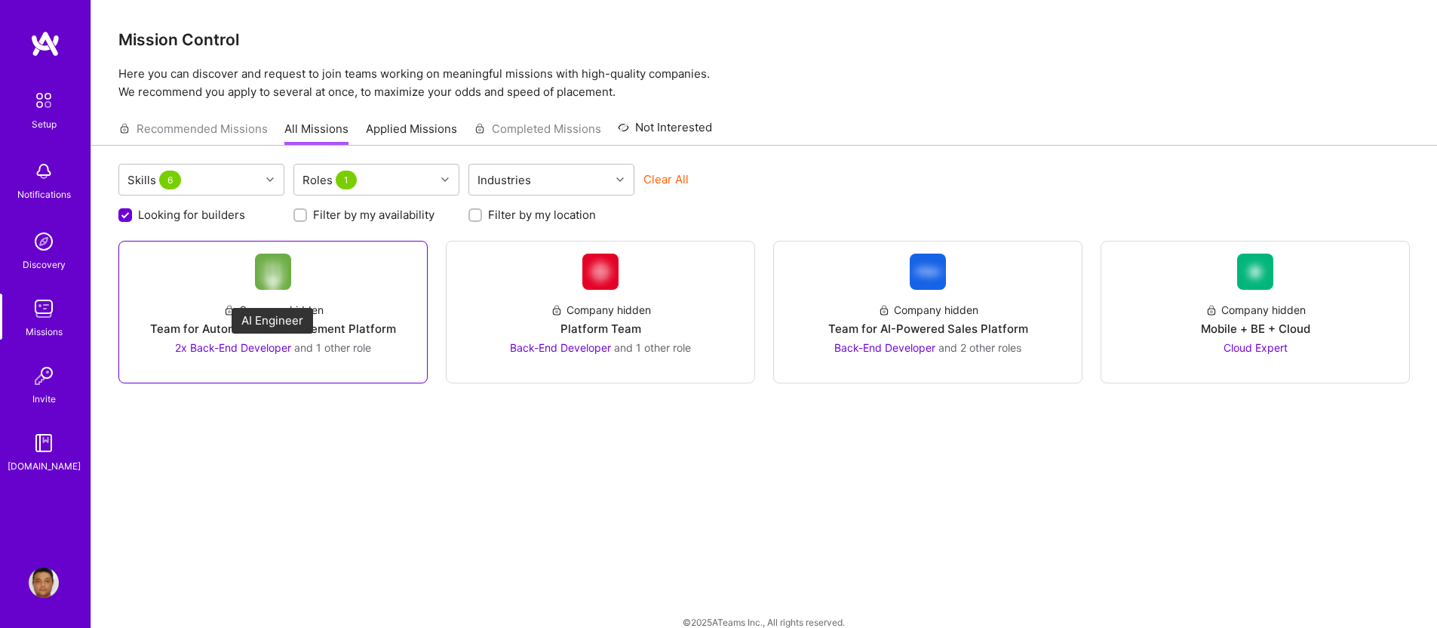
click at [223, 342] on span "2x Back-End Developer" at bounding box center [233, 347] width 116 height 13
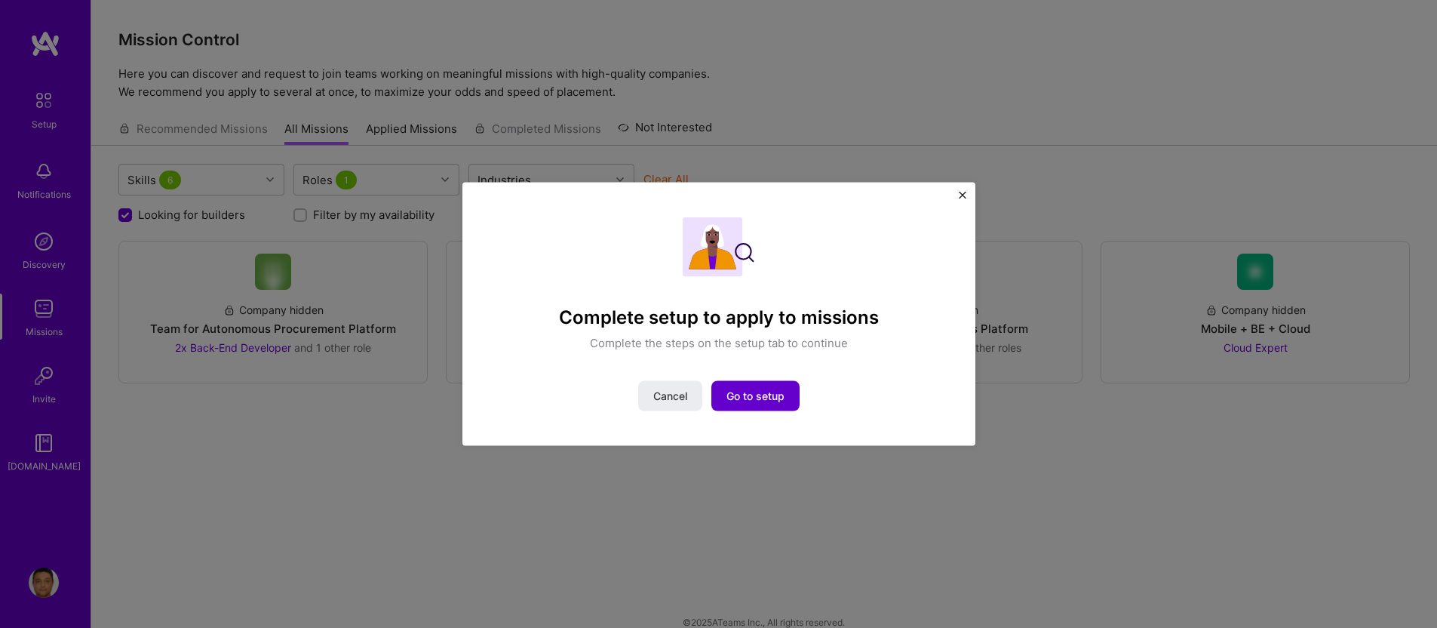
click at [788, 387] on button "Go to setup" at bounding box center [755, 395] width 88 height 30
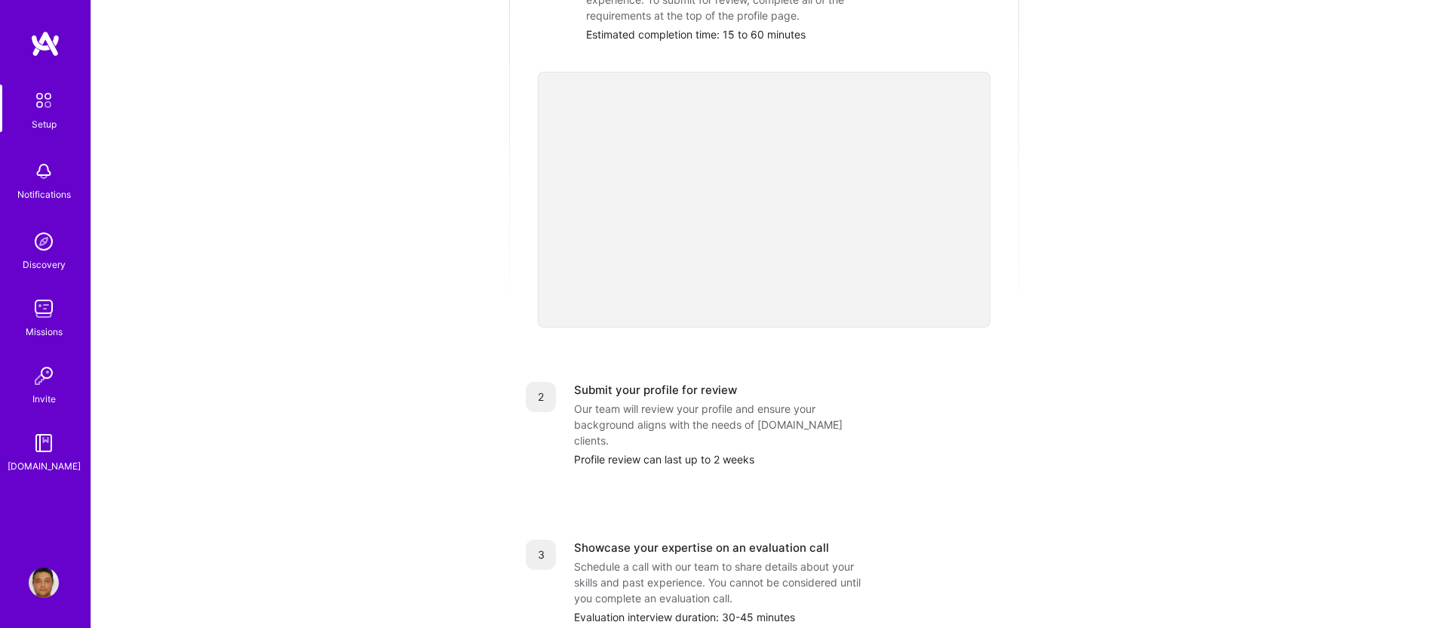
scroll to position [53, 0]
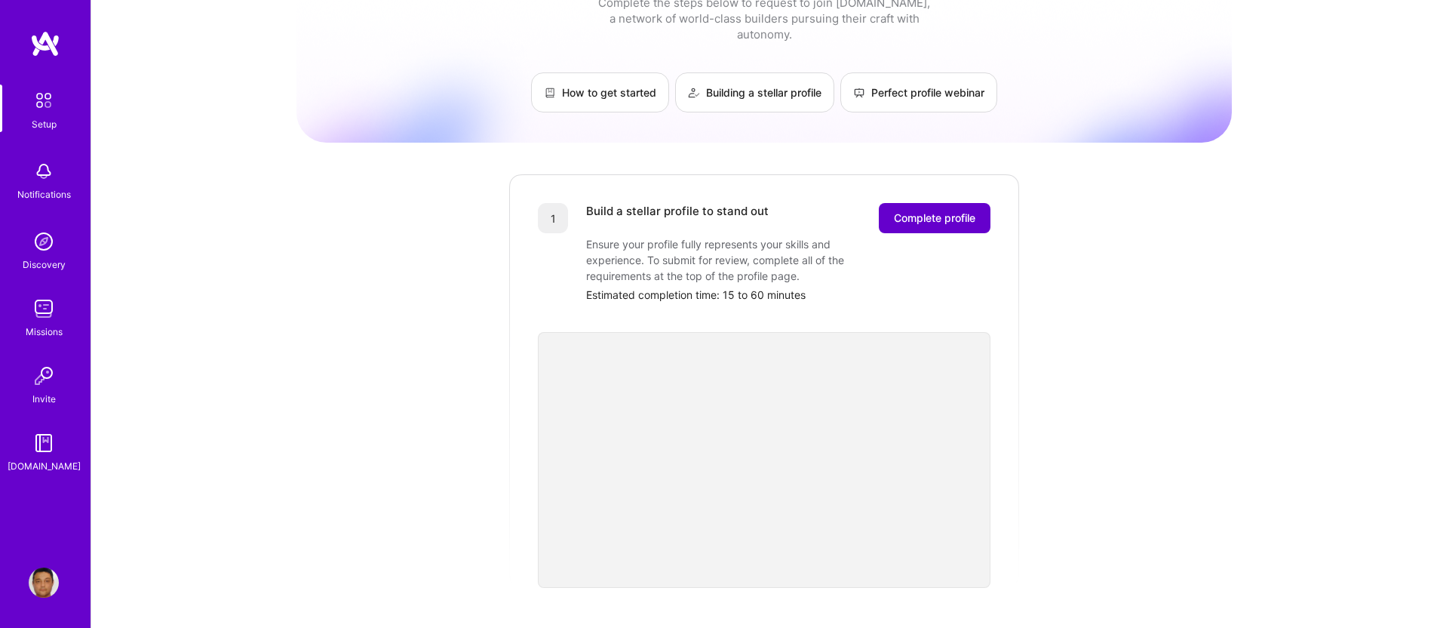
click at [963, 211] on span "Complete profile" at bounding box center [934, 218] width 81 height 15
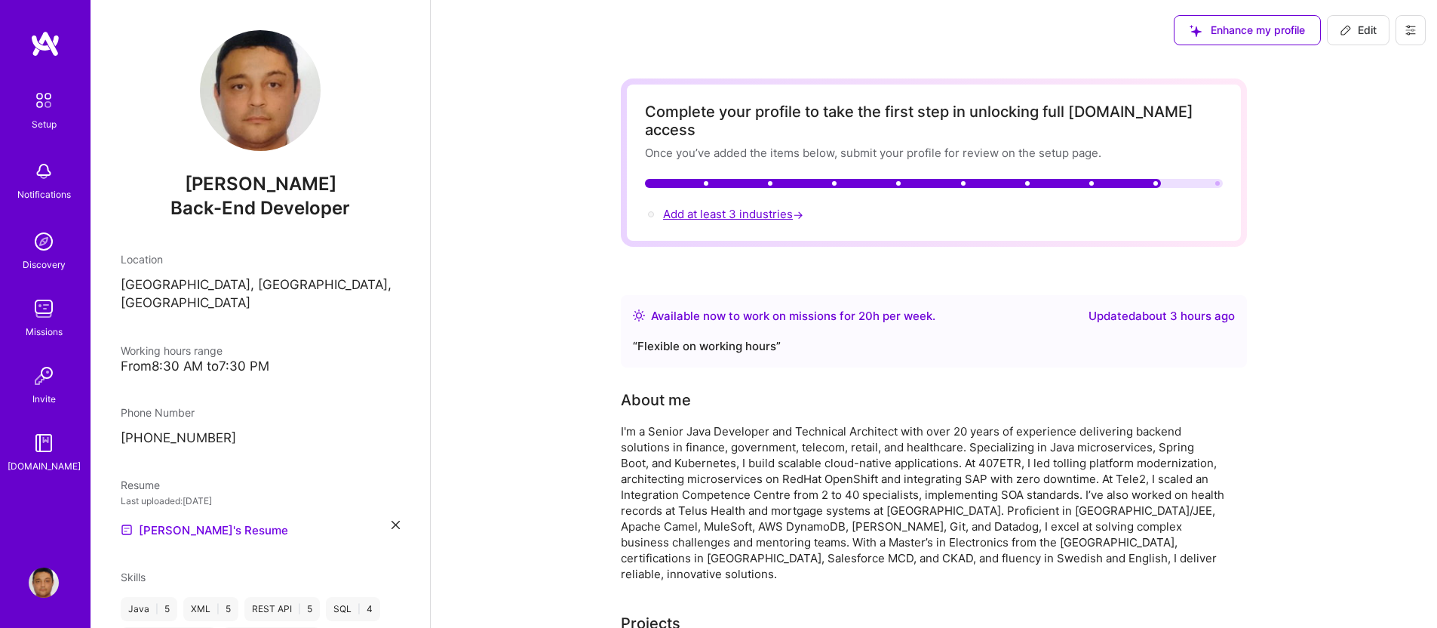
click at [758, 207] on span "Add at least 3 industries →" at bounding box center [734, 214] width 143 height 14
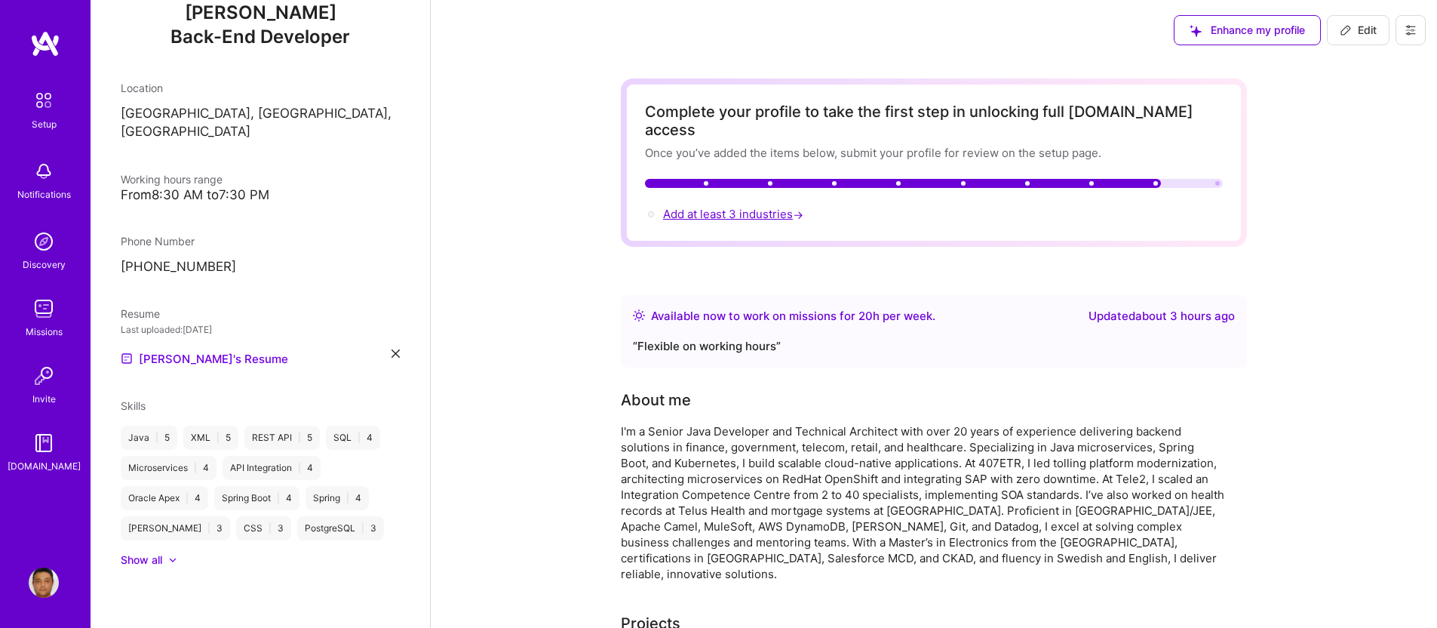
select select "CA"
select select "Right Now"
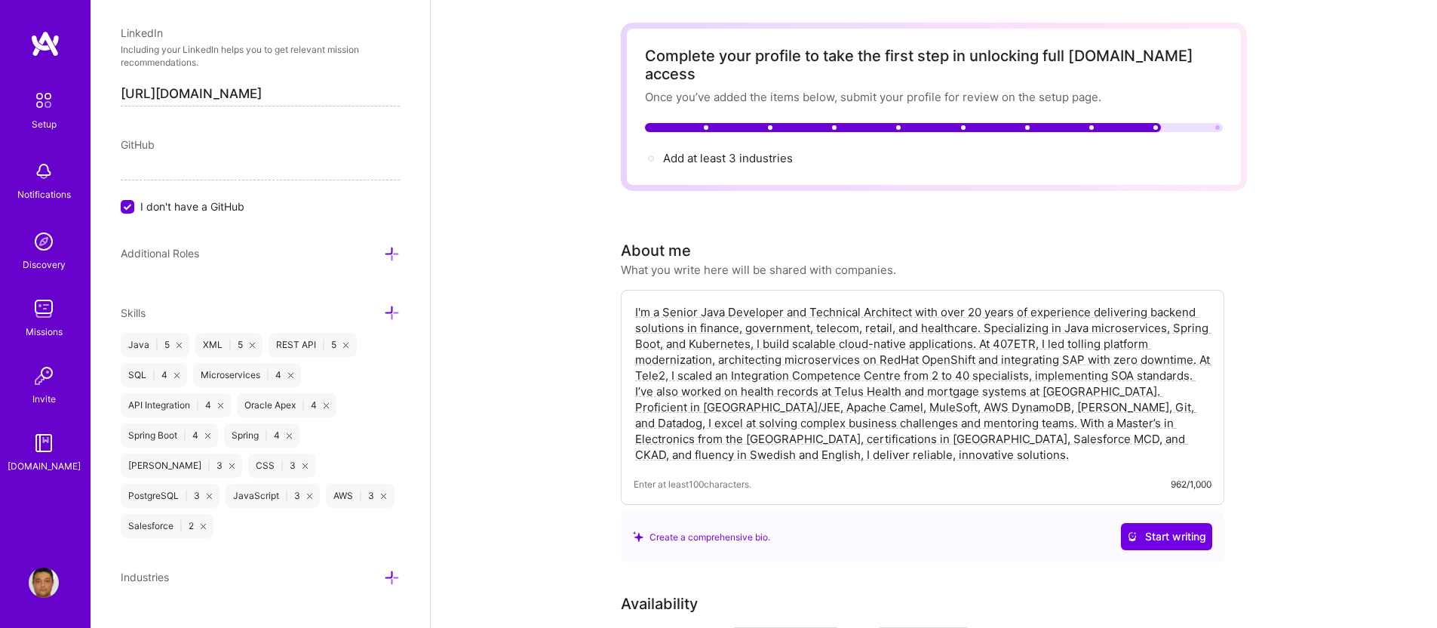
scroll to position [66, 0]
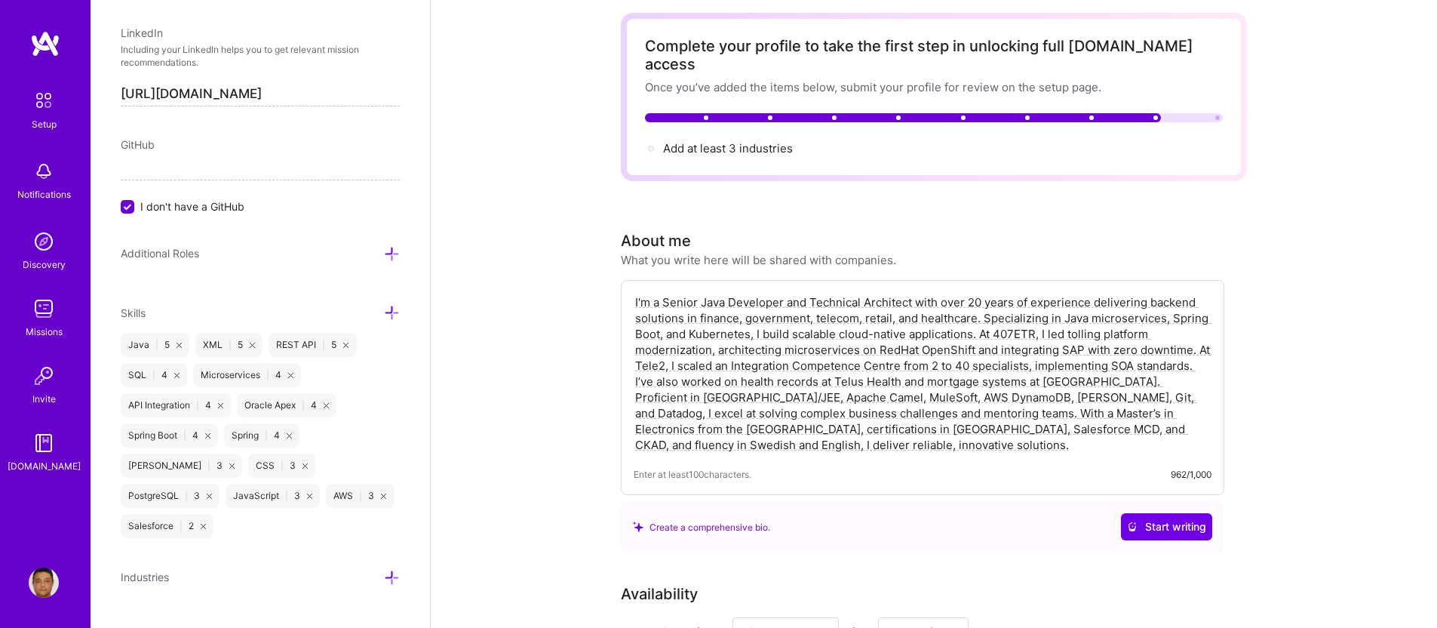
click at [384, 570] on icon at bounding box center [392, 578] width 16 height 16
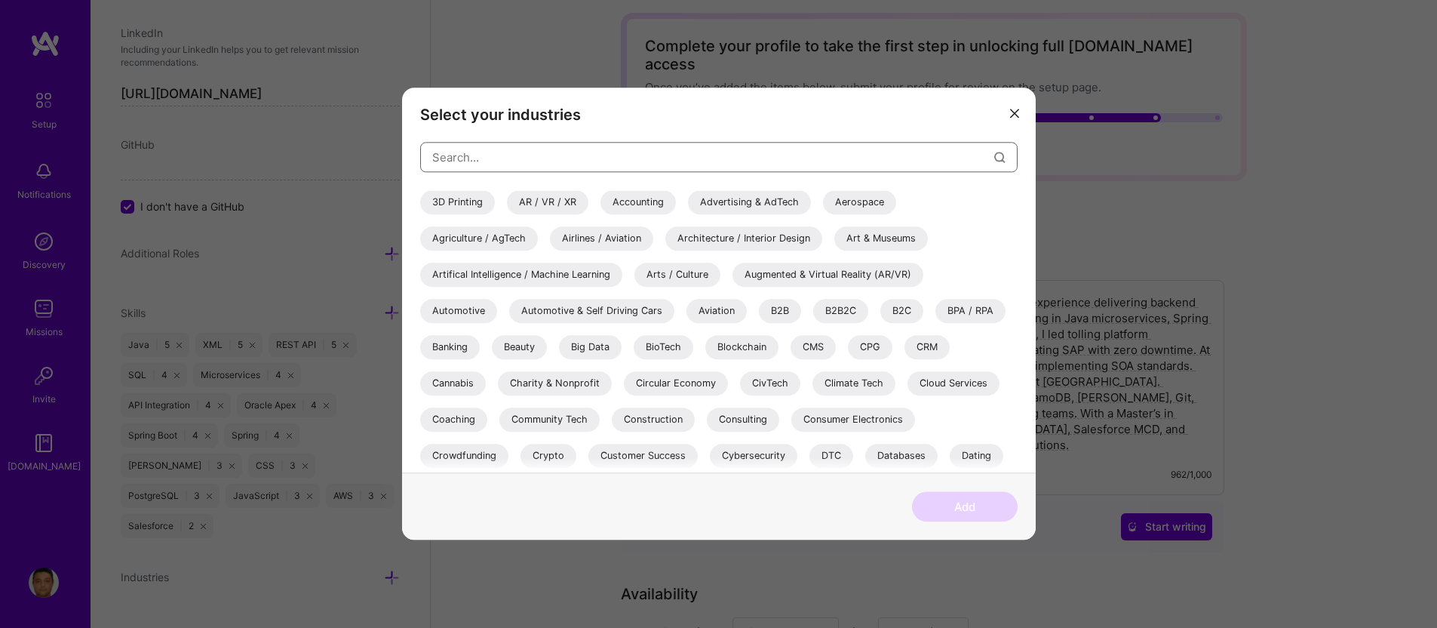
click at [507, 154] on input "modal" at bounding box center [713, 157] width 562 height 38
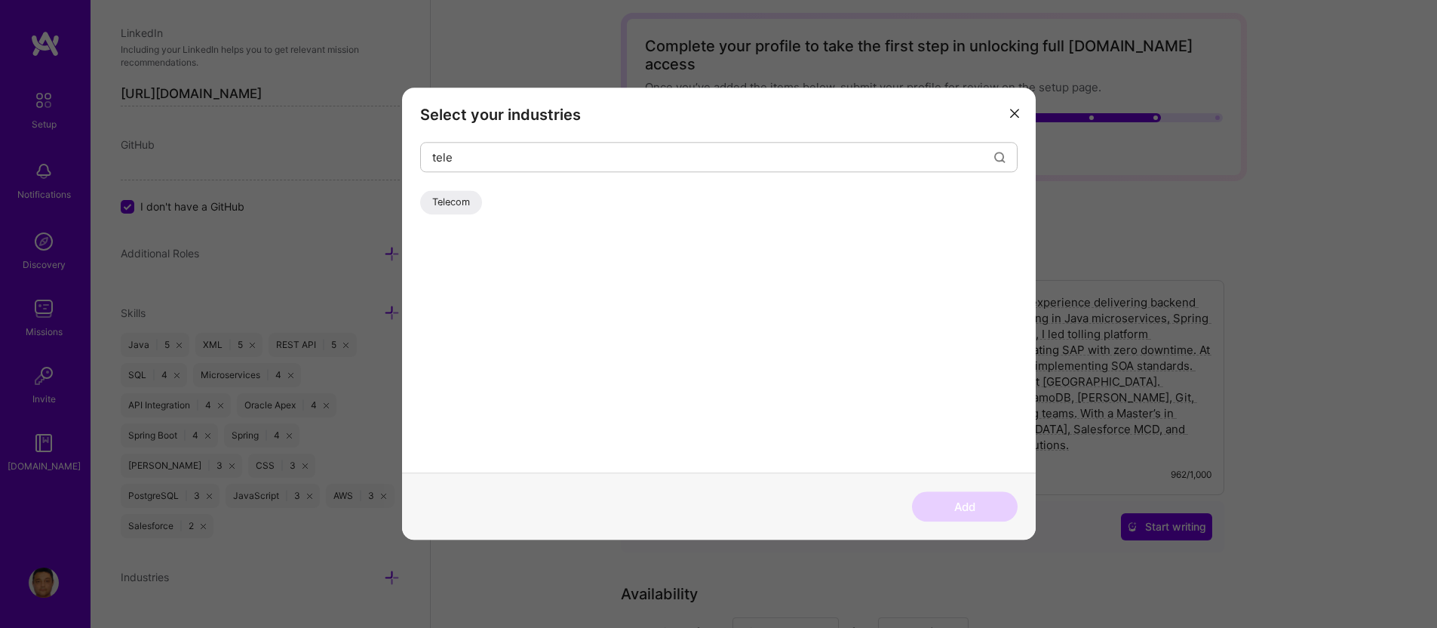
click at [442, 200] on div "Telecom" at bounding box center [451, 202] width 62 height 24
click at [472, 152] on input "tele" at bounding box center [713, 157] width 562 height 38
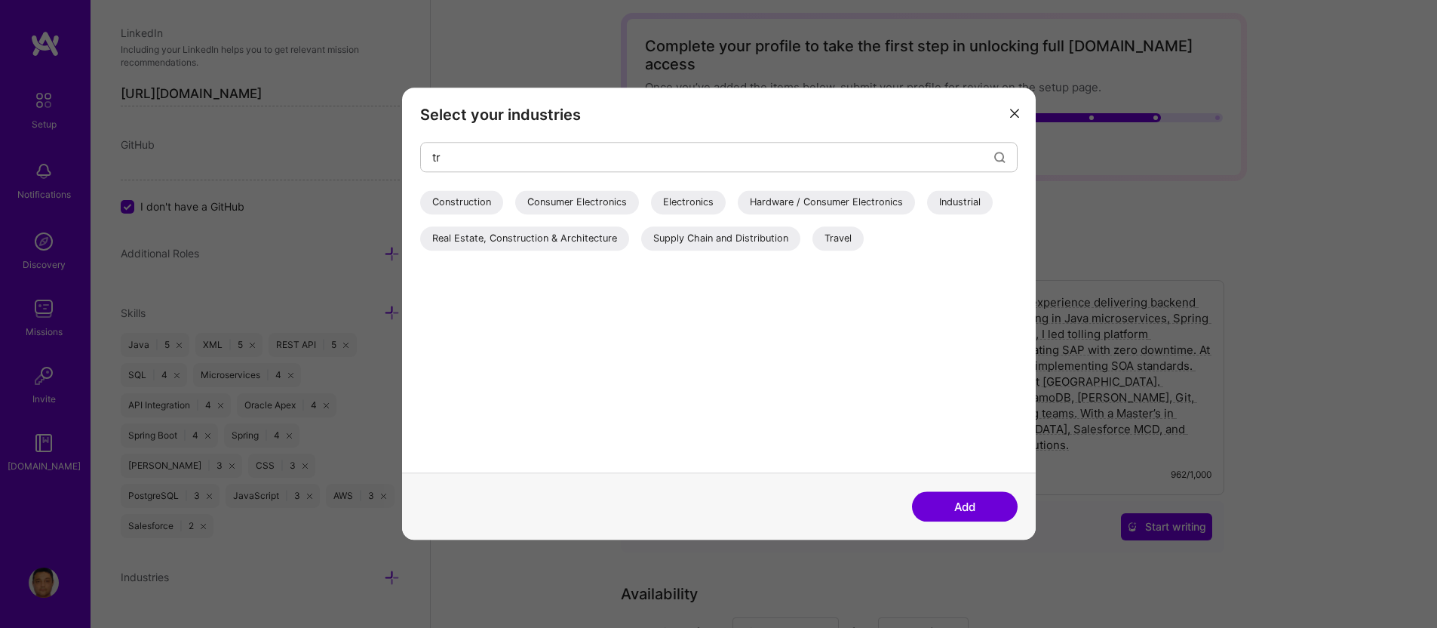
click at [838, 235] on div "Travel" at bounding box center [838, 238] width 51 height 24
click at [458, 152] on input "tr" at bounding box center [713, 157] width 562 height 38
type input "t"
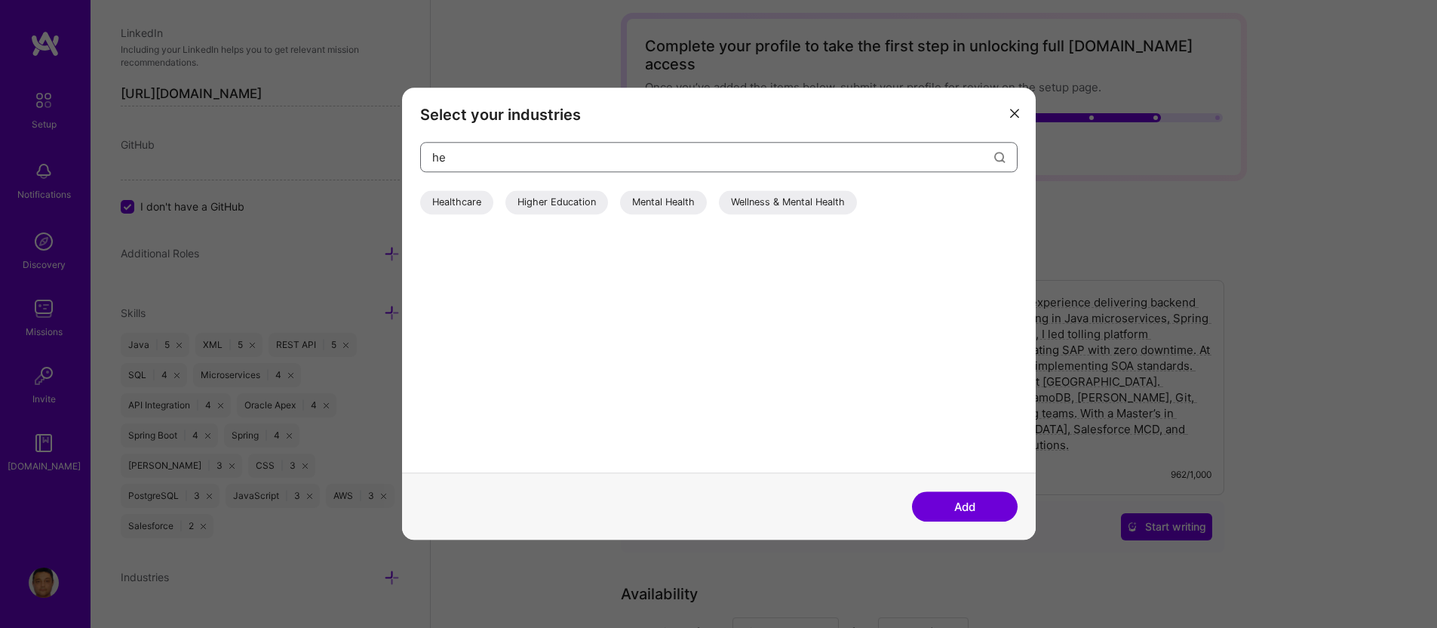
type input "he"
click at [456, 198] on div "Healthcare" at bounding box center [456, 202] width 73 height 24
click at [989, 508] on button "Add" at bounding box center [965, 507] width 106 height 30
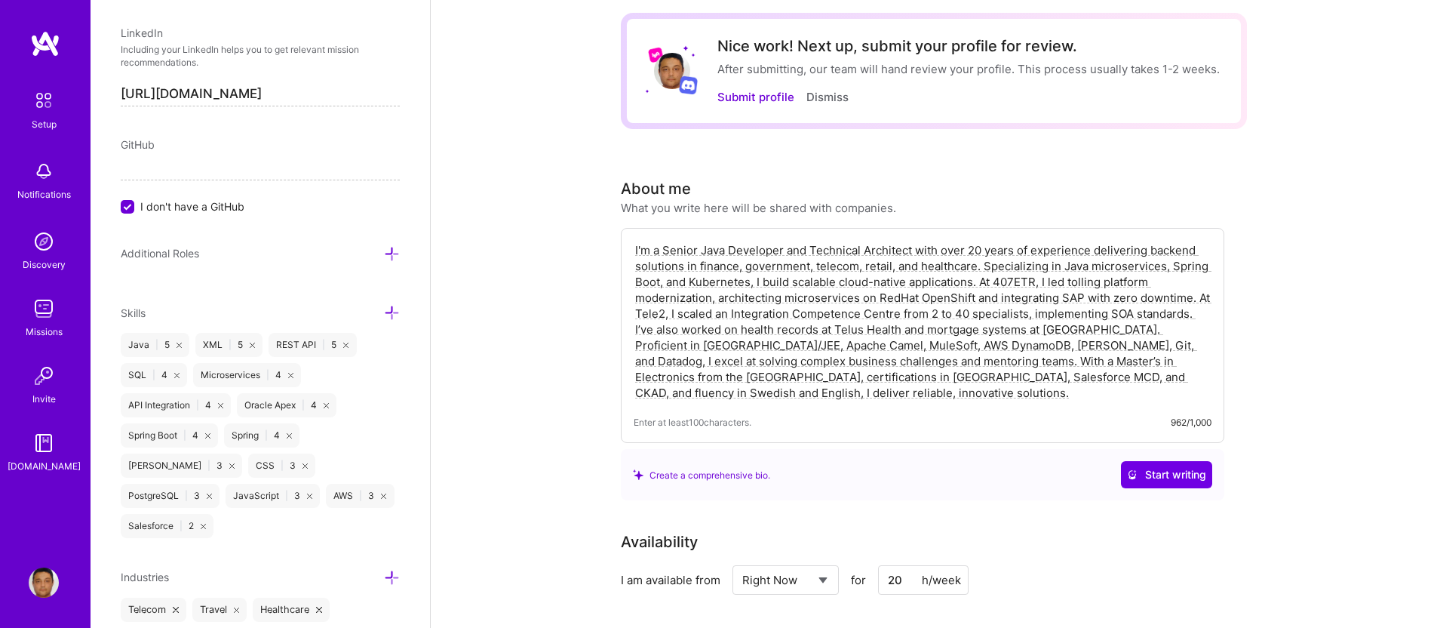
scroll to position [813, 0]
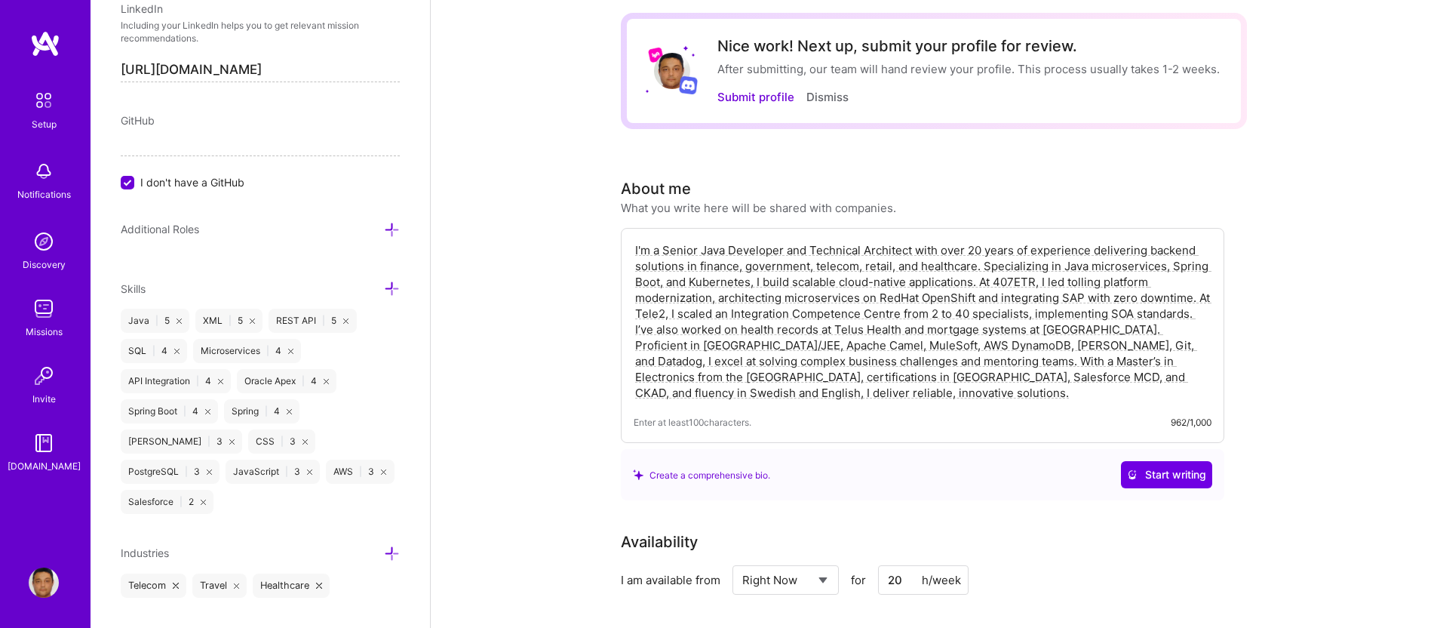
click at [384, 546] on icon at bounding box center [392, 554] width 16 height 16
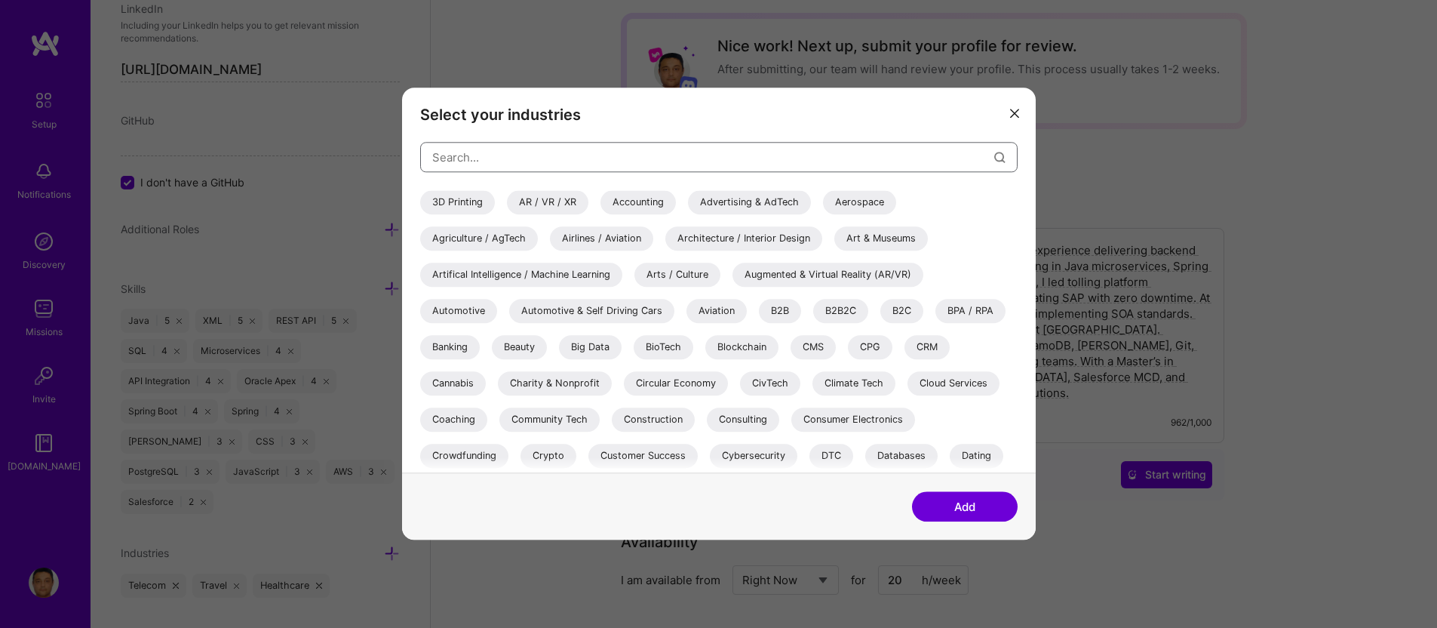
click at [496, 153] on input "modal" at bounding box center [713, 157] width 562 height 38
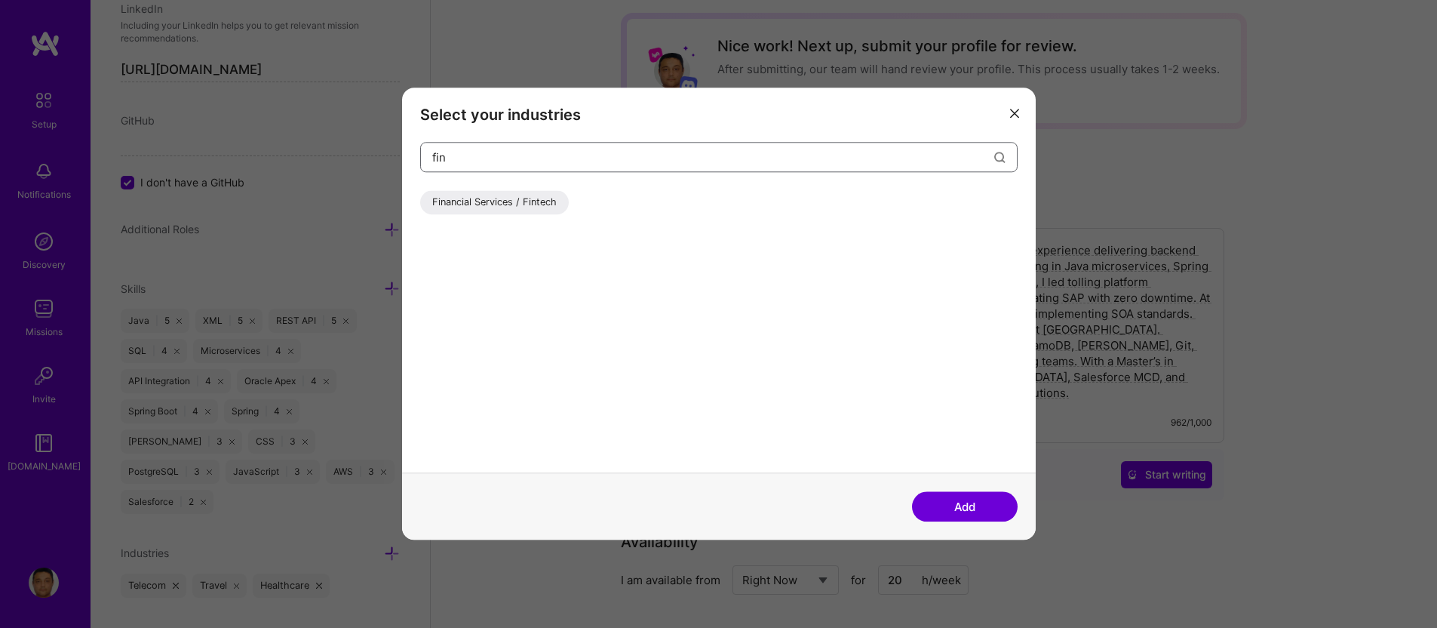
type input "fin"
click at [514, 198] on div "Financial Services / Fintech" at bounding box center [494, 202] width 149 height 24
click at [948, 505] on button "Add" at bounding box center [965, 507] width 106 height 30
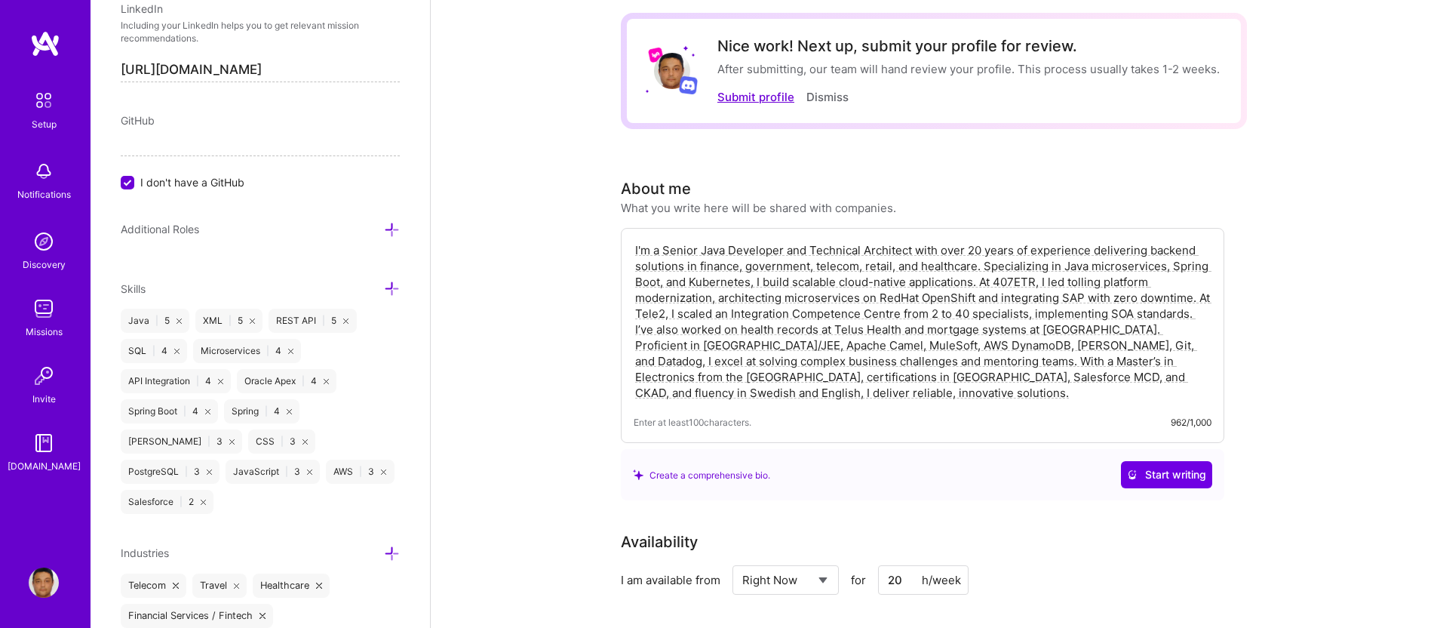
click at [760, 96] on button "Submit profile" at bounding box center [756, 97] width 77 height 16
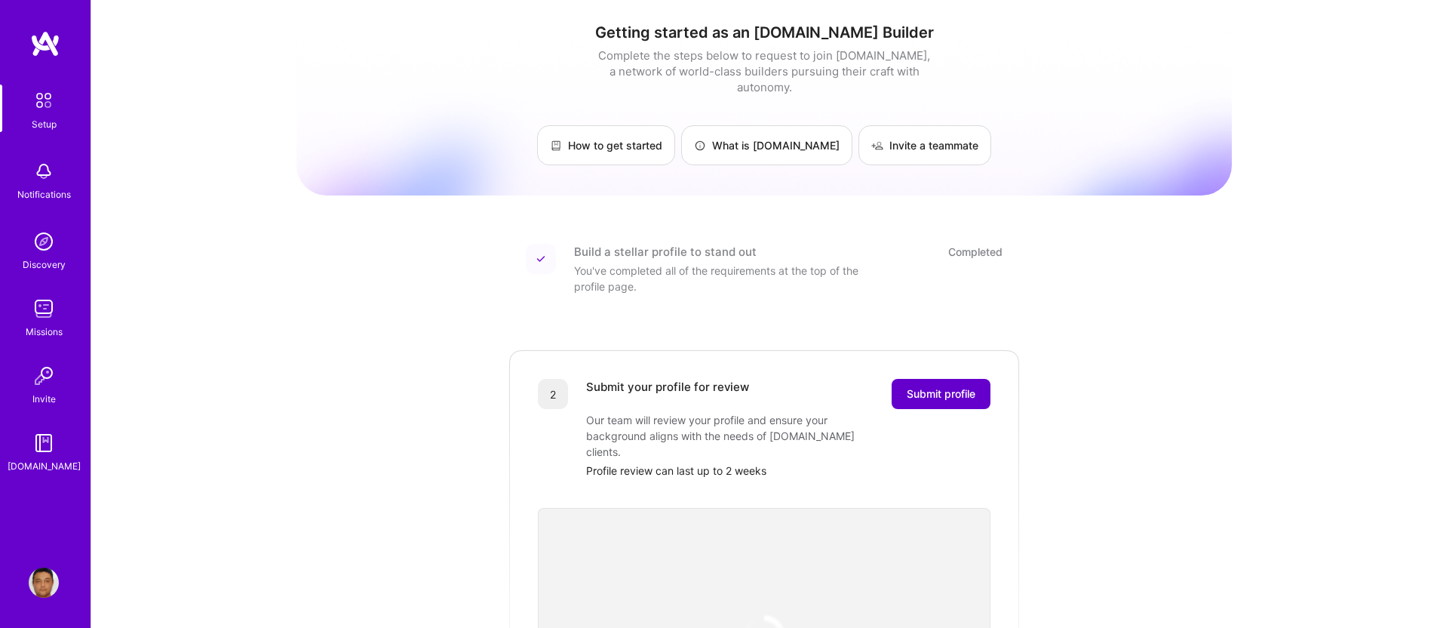
click at [942, 386] on span "Submit profile" at bounding box center [941, 393] width 69 height 15
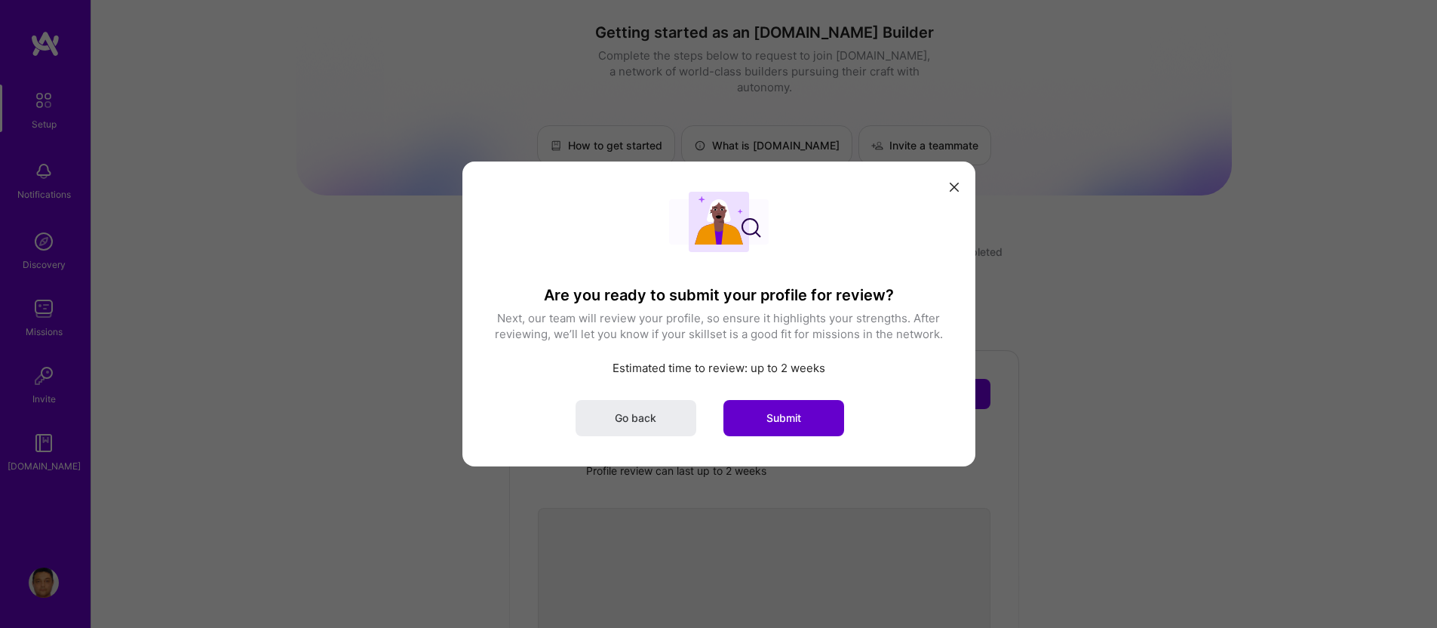
click at [767, 426] on button "Submit" at bounding box center [784, 418] width 121 height 36
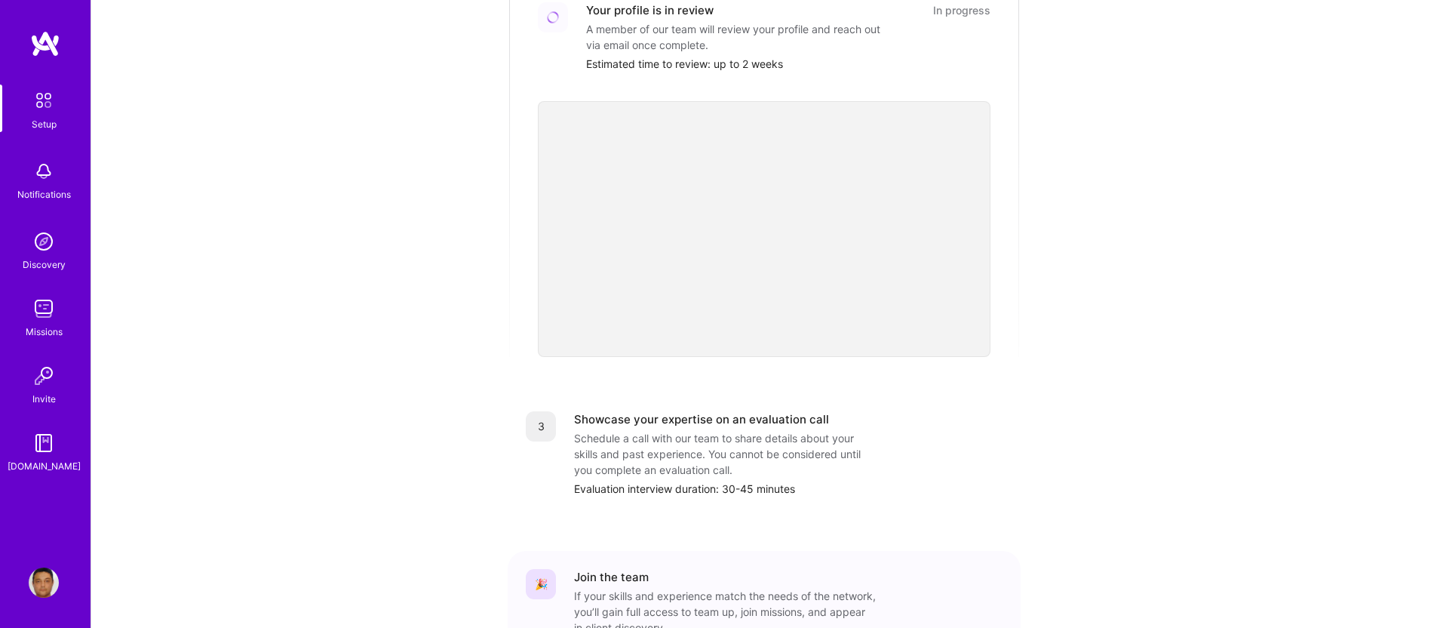
scroll to position [307, 0]
